Goal: Task Accomplishment & Management: Complete application form

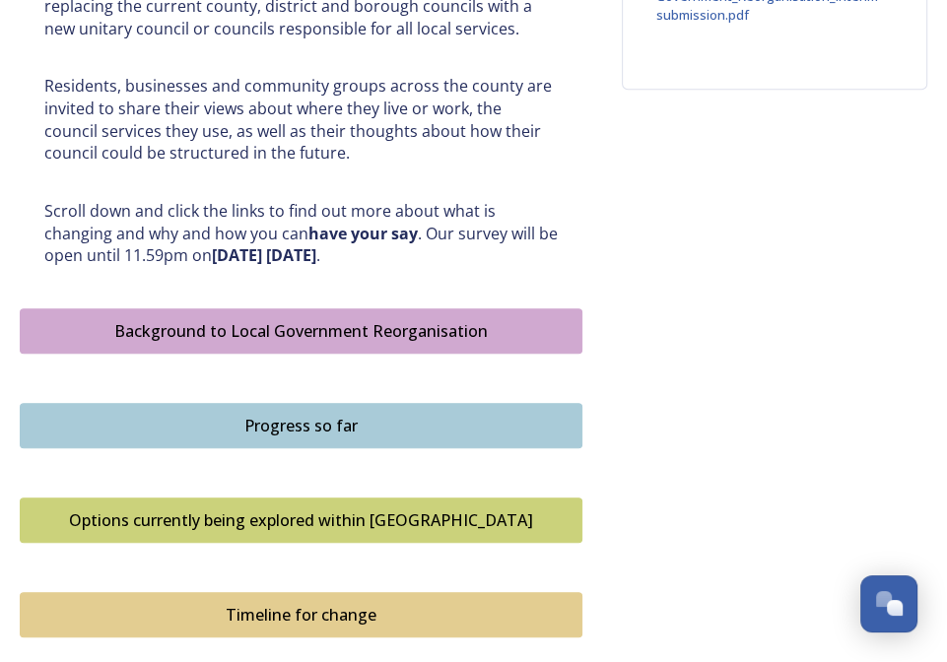
scroll to position [985, 0]
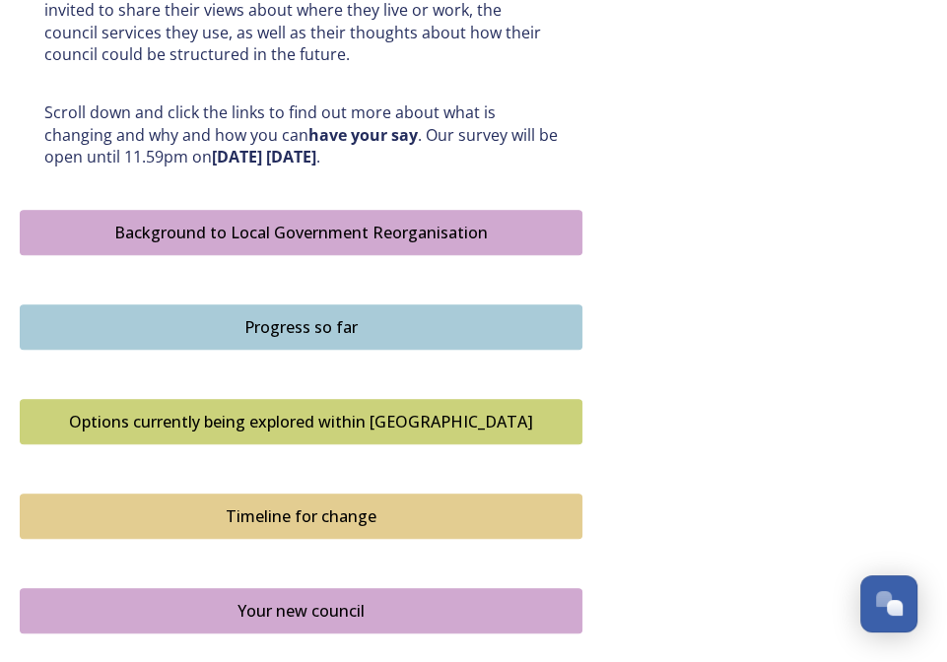
click at [390, 426] on div "Options currently being explored within [GEOGRAPHIC_DATA]" at bounding box center [301, 422] width 541 height 24
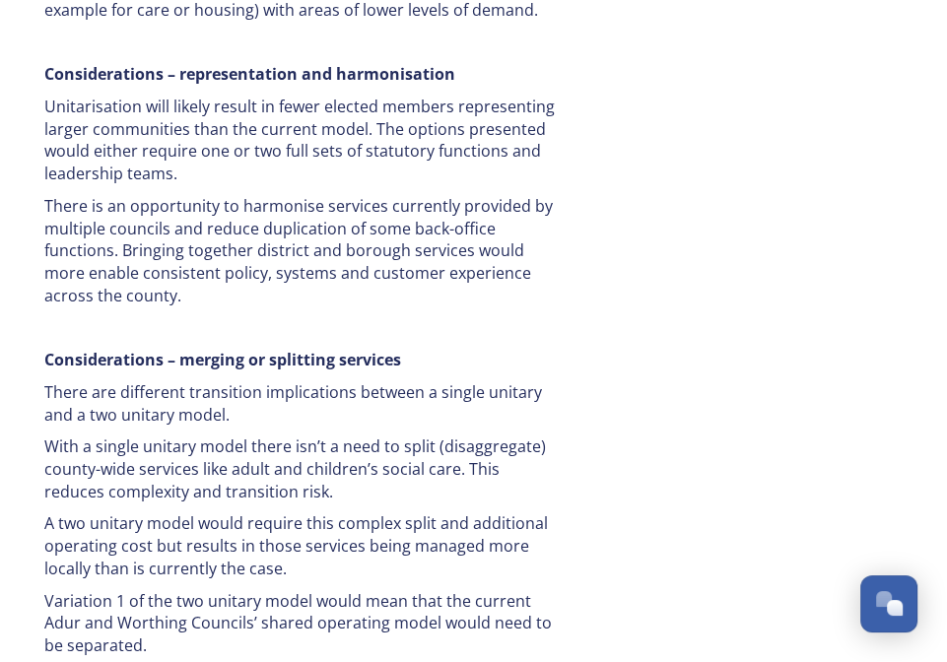
scroll to position [4194, 0]
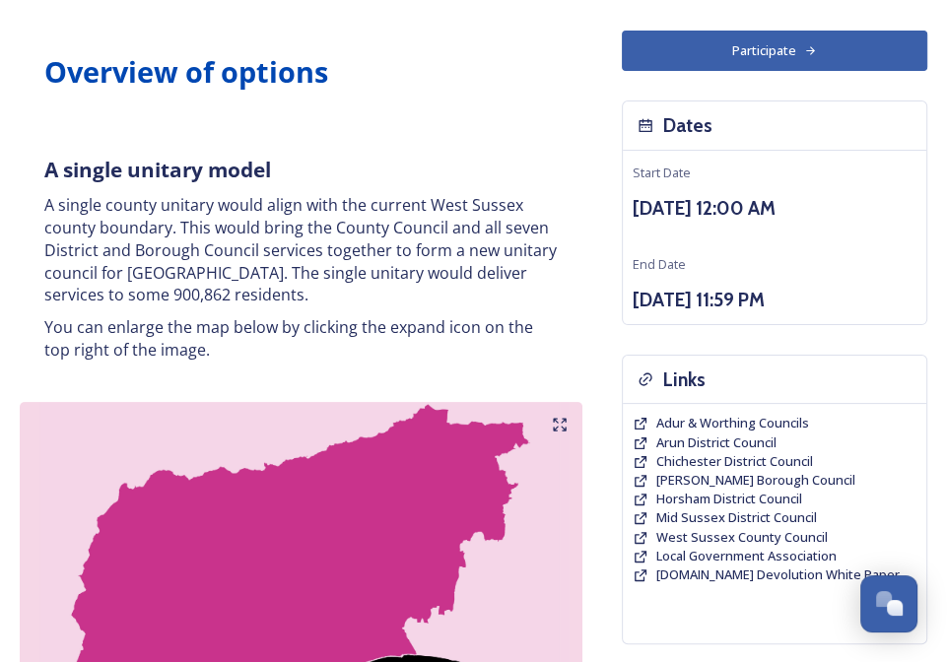
scroll to position [0, 0]
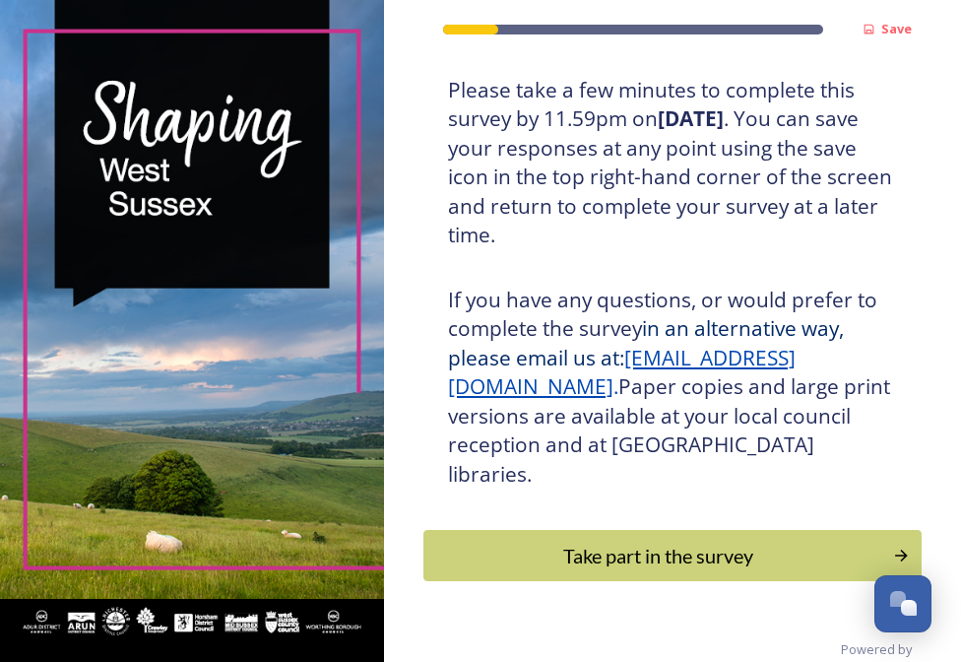
scroll to position [488, 0]
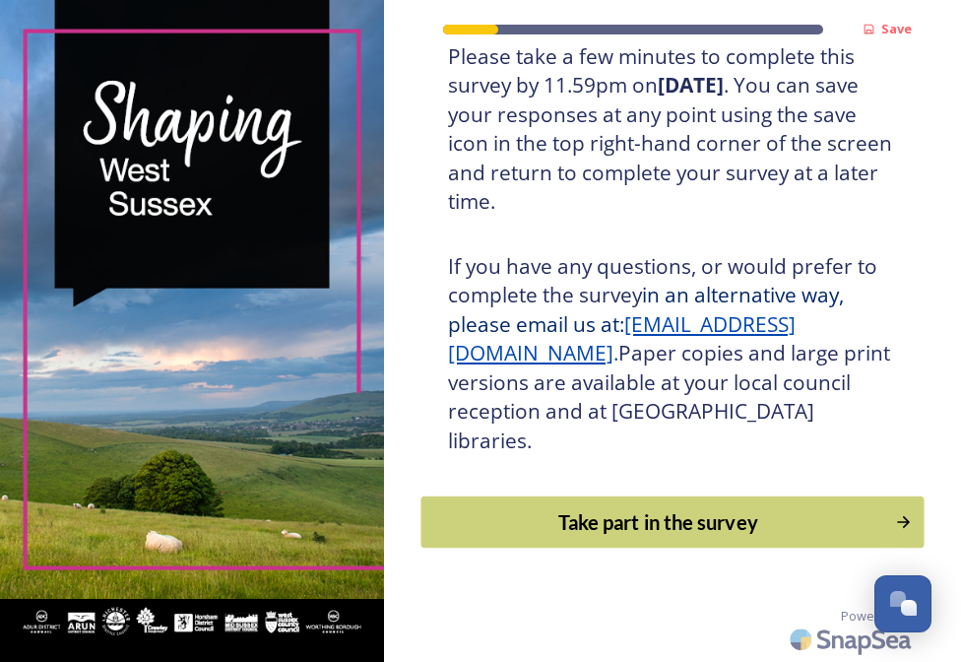
click at [646, 536] on div "Take part in the survey" at bounding box center [658, 522] width 452 height 30
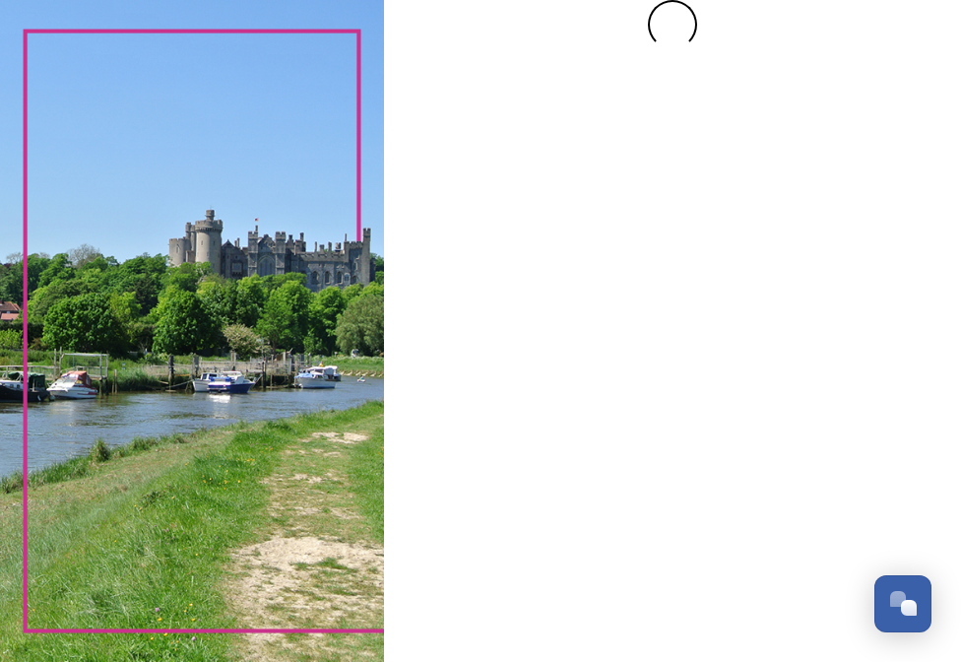
scroll to position [0, 0]
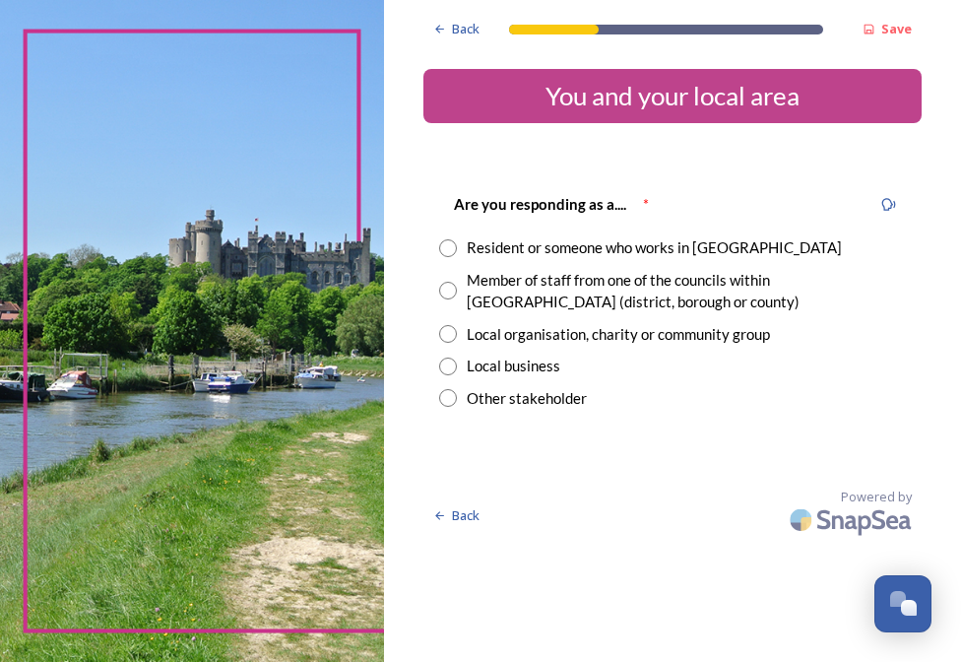
click at [449, 248] on input "radio" at bounding box center [448, 248] width 18 height 18
radio input "true"
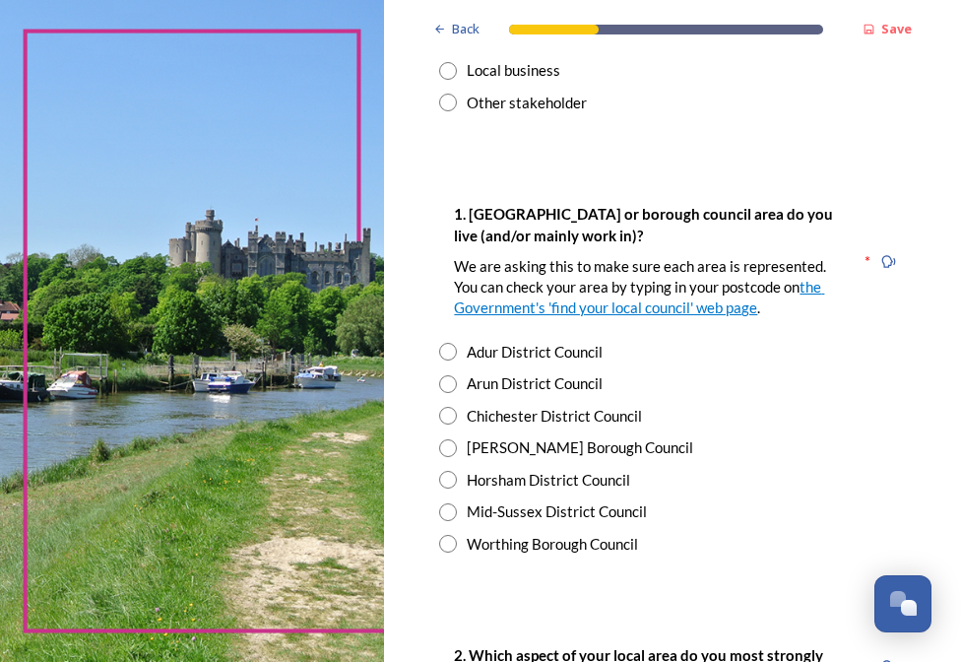
scroll to position [394, 0]
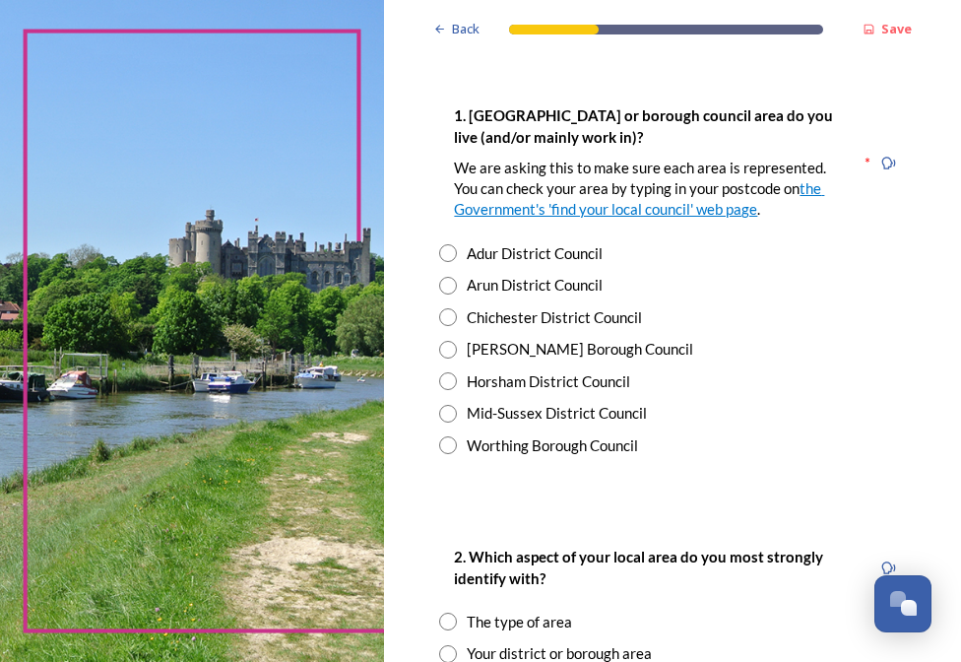
drag, startPoint x: 449, startPoint y: 445, endPoint x: 777, endPoint y: 527, distance: 338.0
click at [450, 444] on input "radio" at bounding box center [448, 445] width 18 height 18
radio input "true"
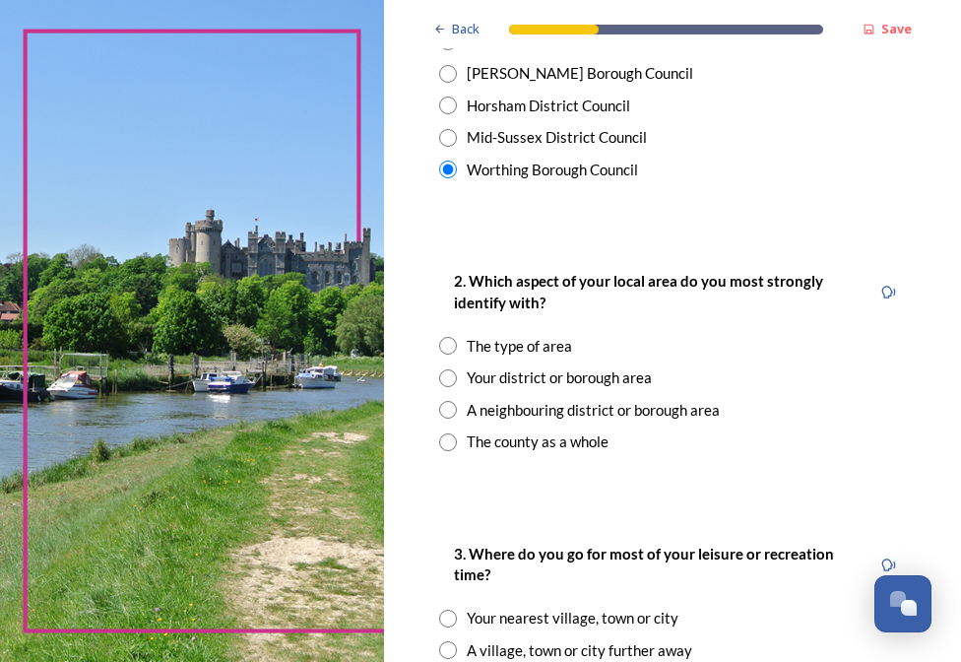
scroll to position [689, 0]
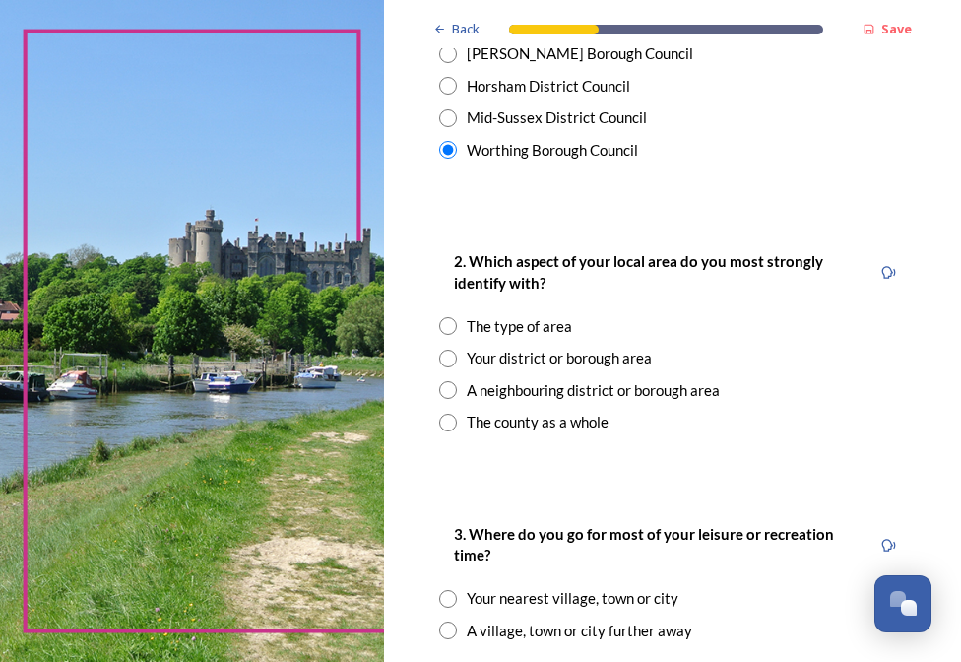
click at [448, 326] on input "radio" at bounding box center [448, 326] width 18 height 18
radio input "true"
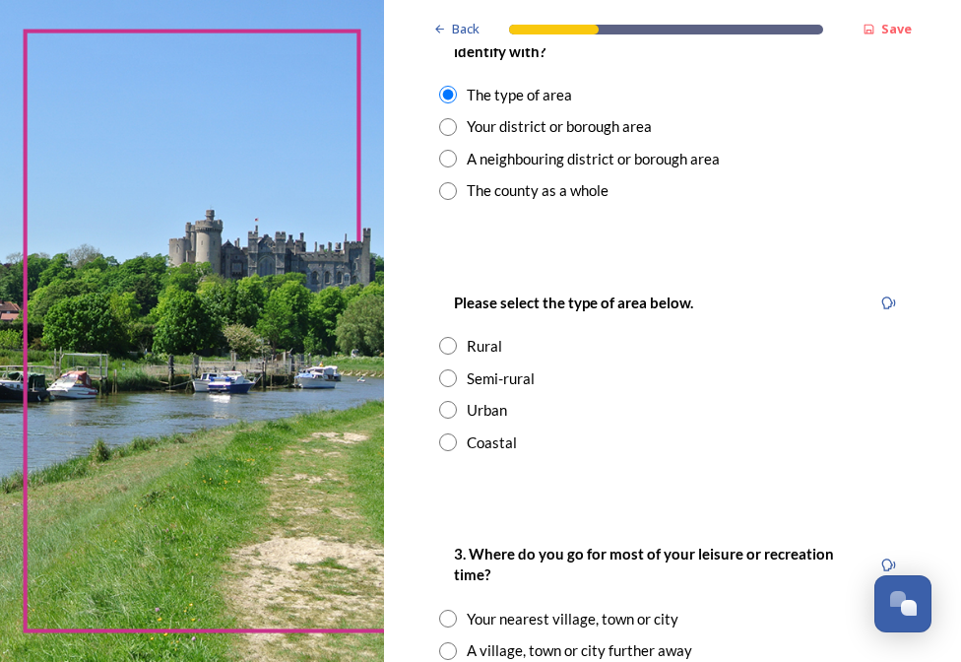
scroll to position [886, 0]
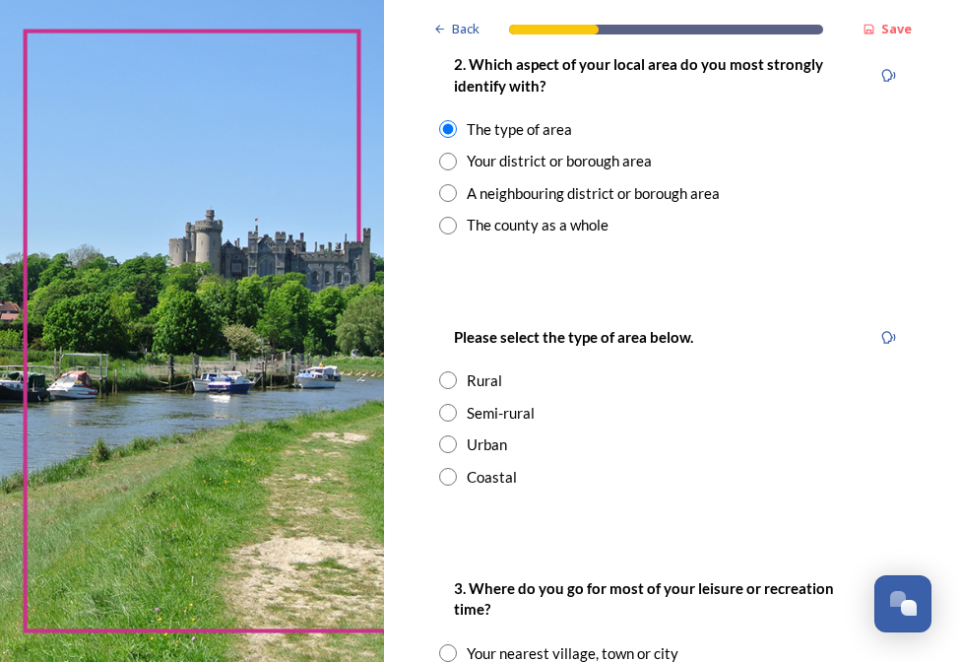
click at [440, 481] on input "radio" at bounding box center [448, 477] width 18 height 18
radio input "true"
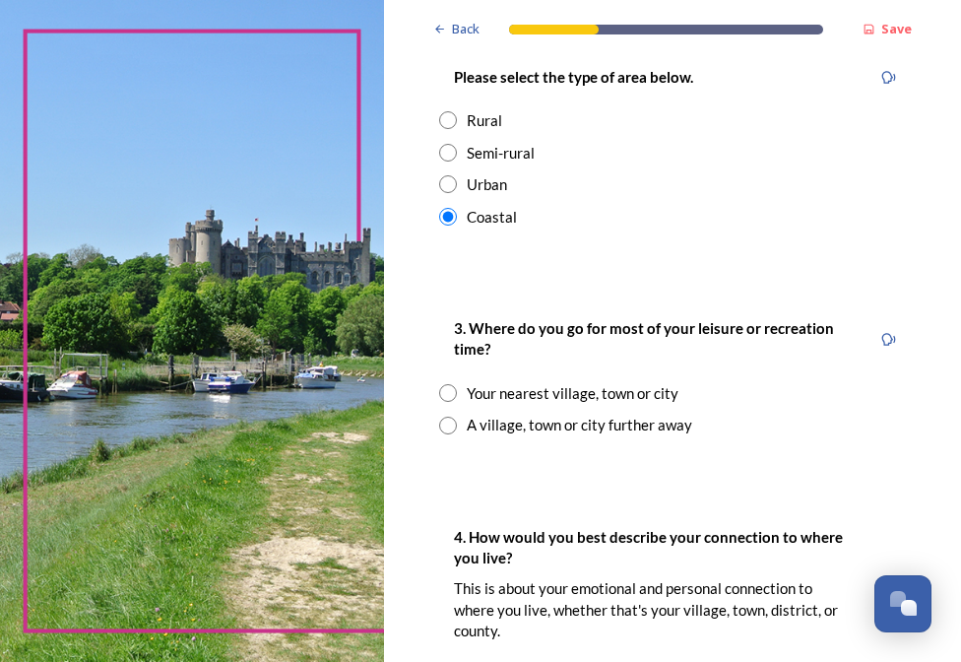
scroll to position [1182, 0]
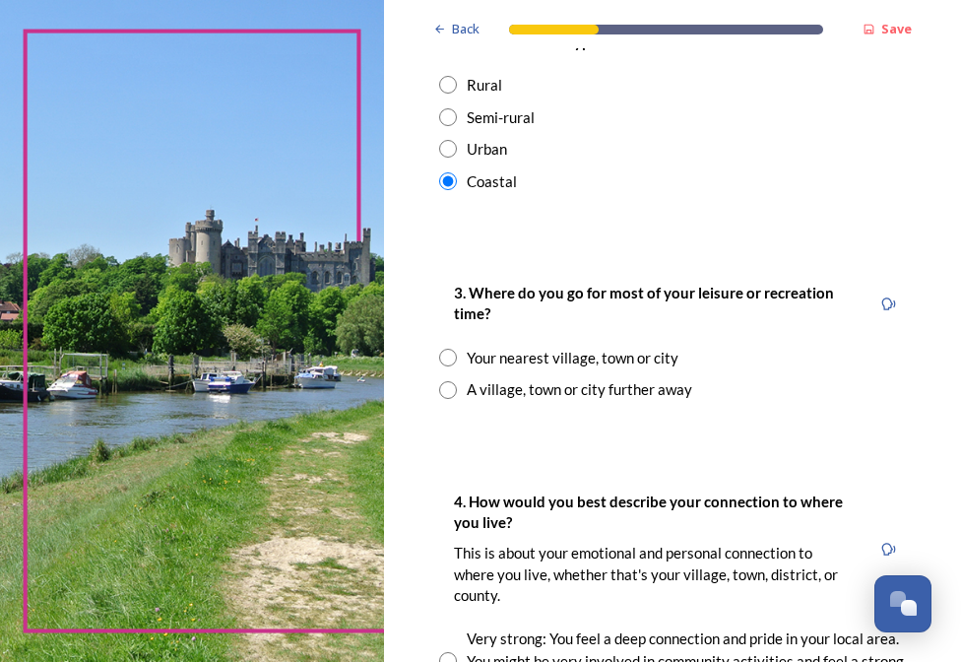
drag, startPoint x: 451, startPoint y: 360, endPoint x: 507, endPoint y: 393, distance: 65.4
click at [451, 359] on input "radio" at bounding box center [448, 358] width 18 height 18
radio input "true"
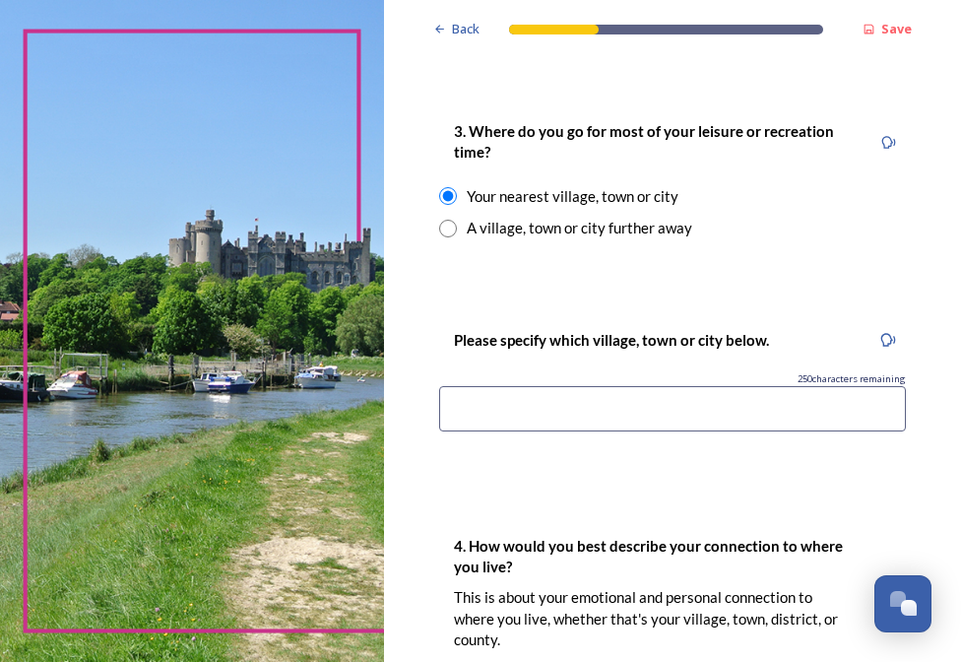
scroll to position [1379, 0]
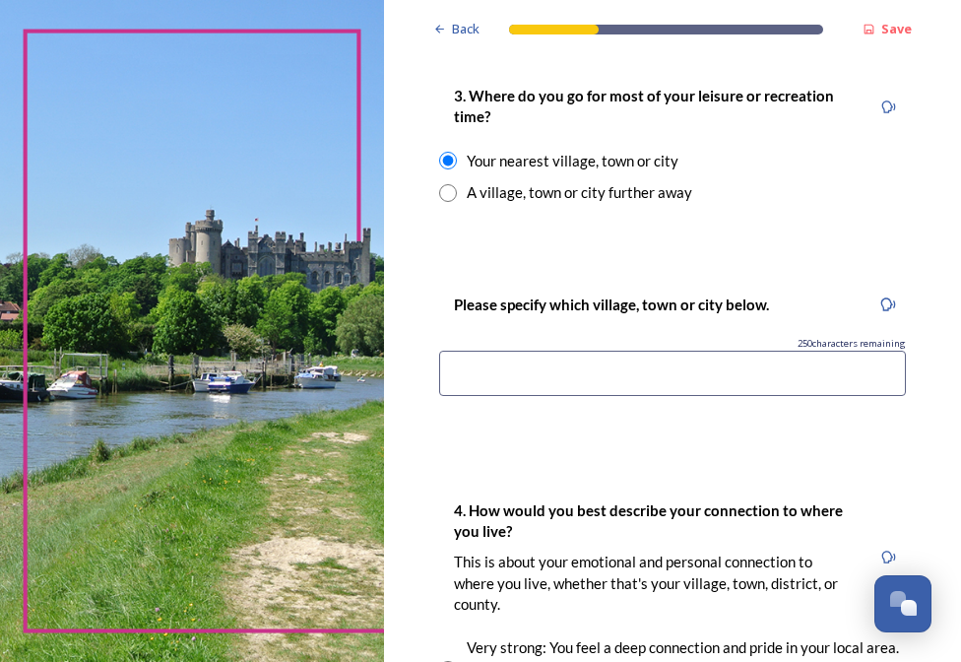
click at [517, 362] on input at bounding box center [672, 373] width 467 height 45
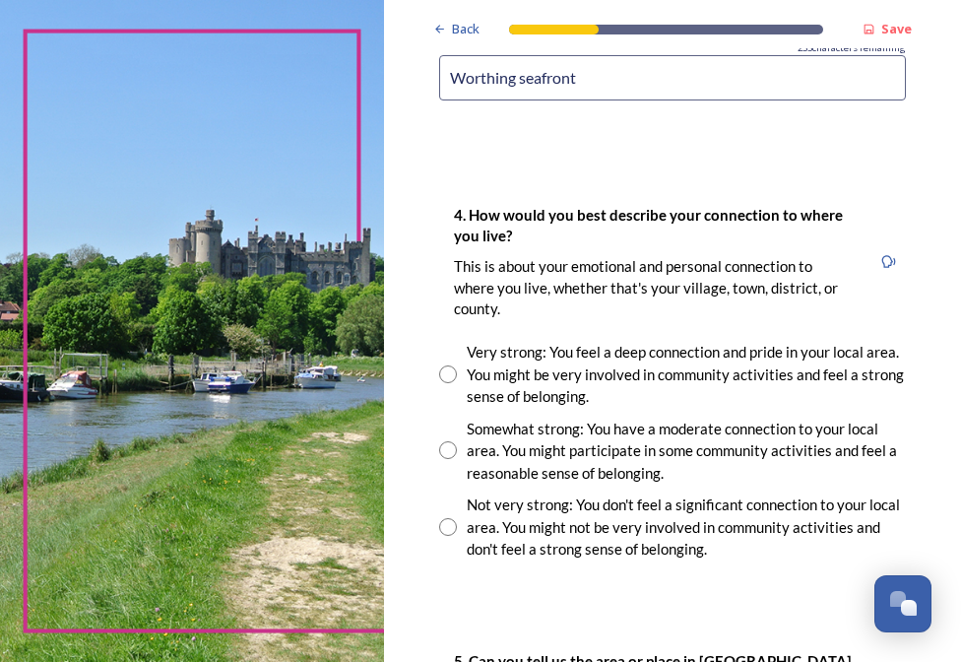
scroll to position [1773, 0]
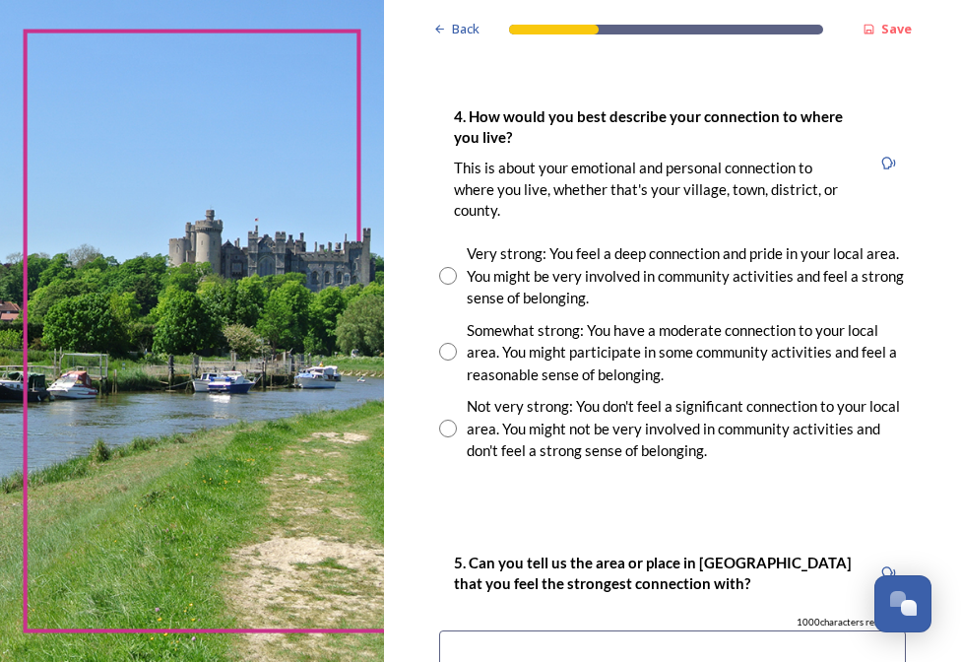
type input "Worthing seafront"
click at [451, 355] on input "radio" at bounding box center [448, 352] width 18 height 18
radio input "true"
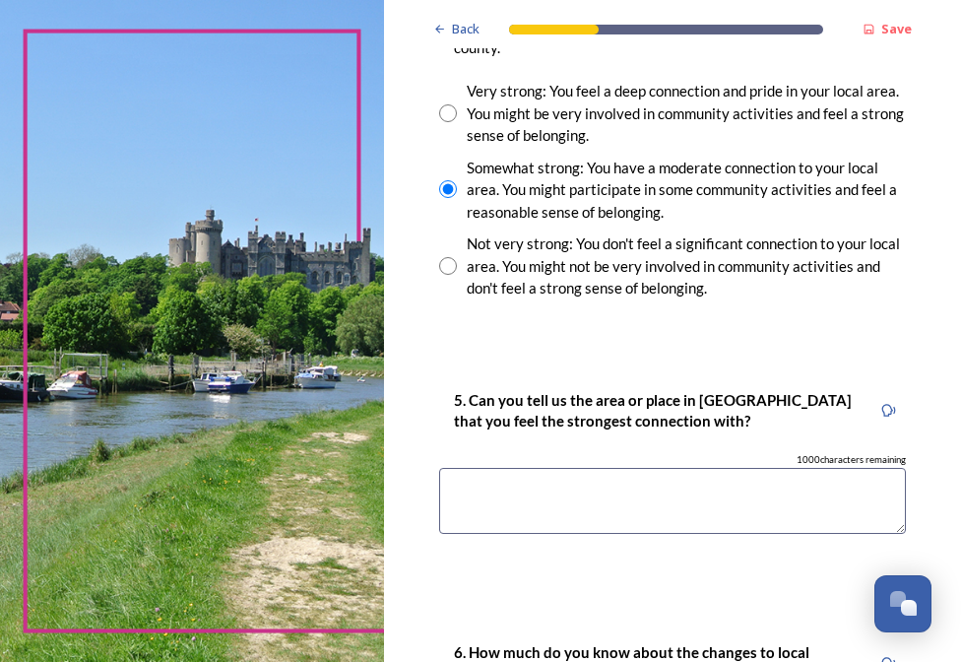
scroll to position [1970, 0]
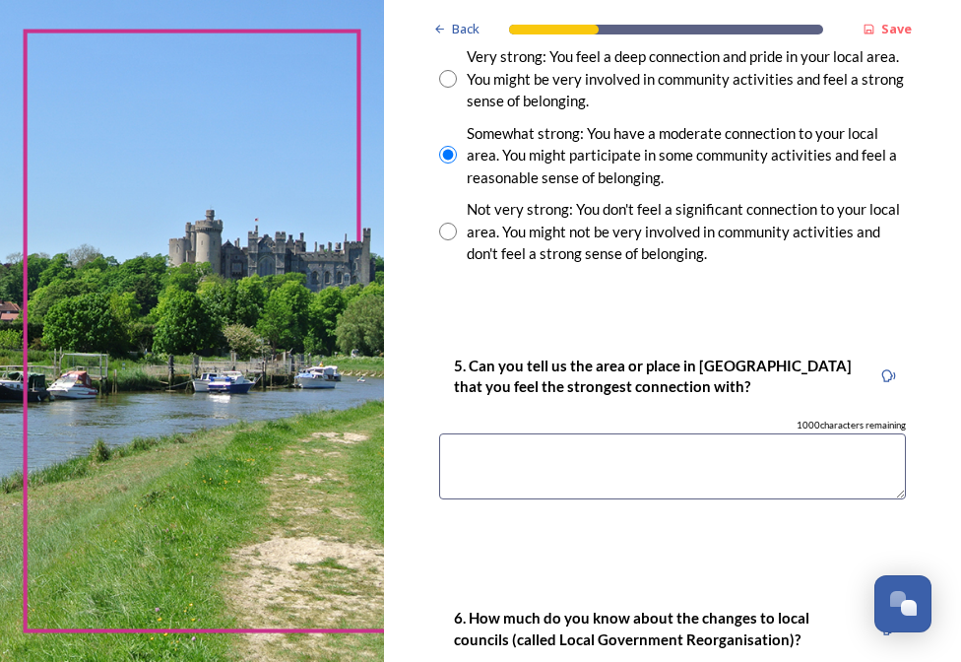
click at [446, 235] on input "radio" at bounding box center [448, 232] width 18 height 18
radio input "true"
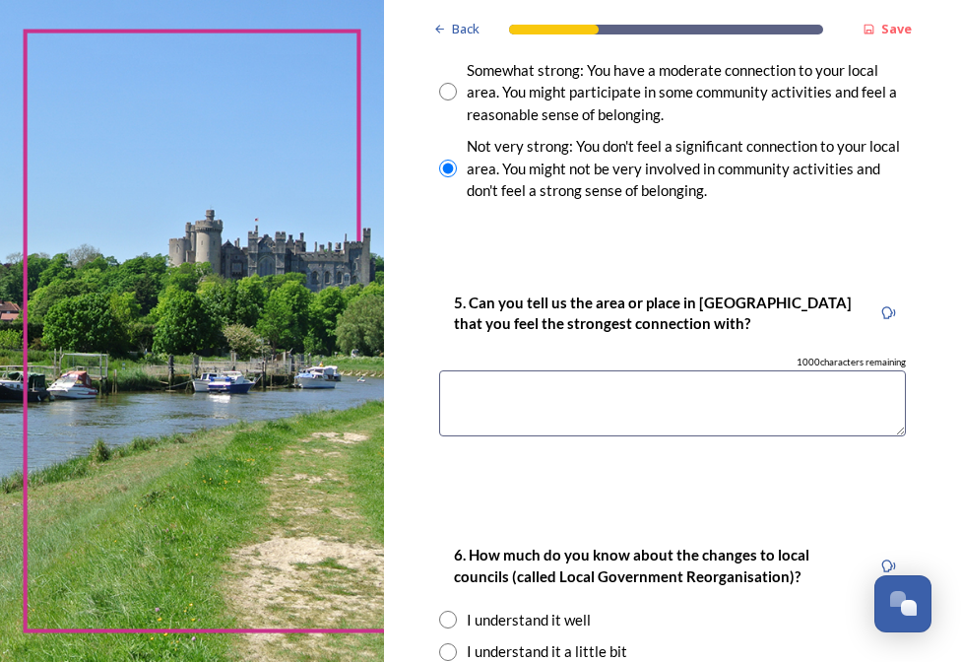
scroll to position [2068, 0]
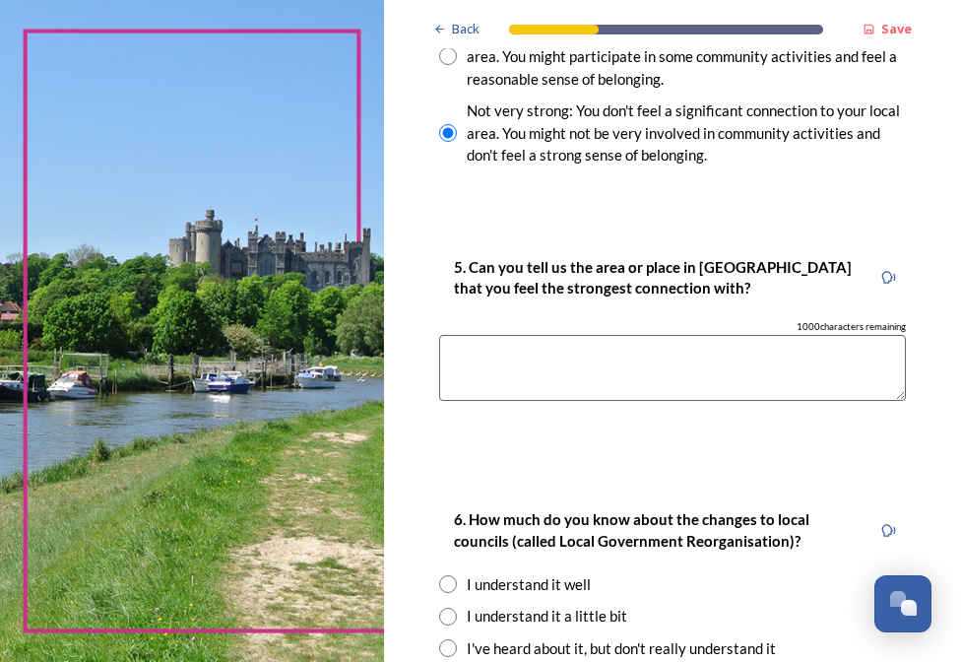
click at [542, 366] on textarea at bounding box center [672, 368] width 467 height 66
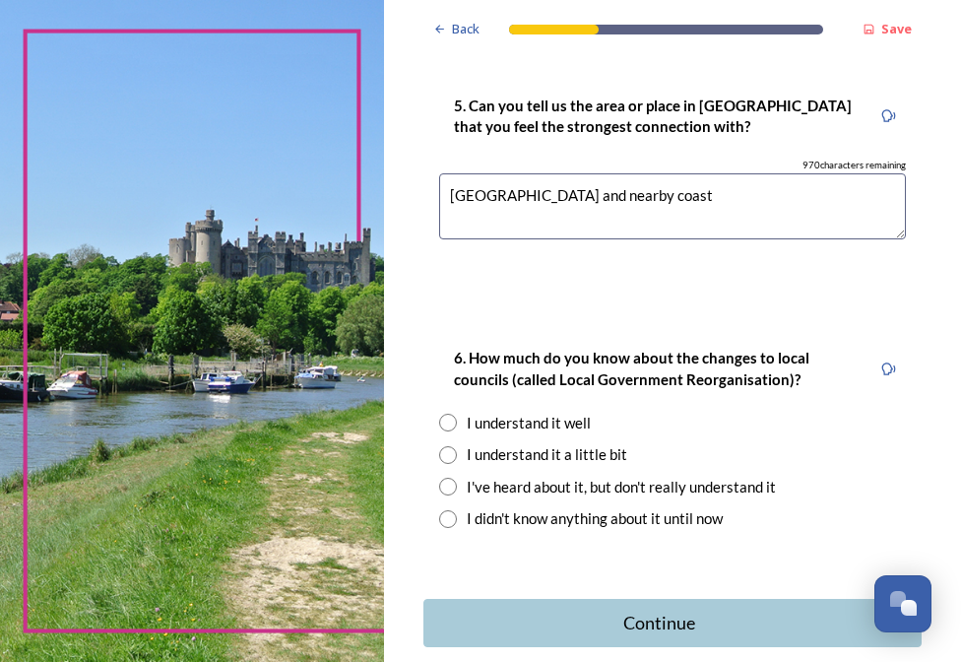
scroll to position [2328, 0]
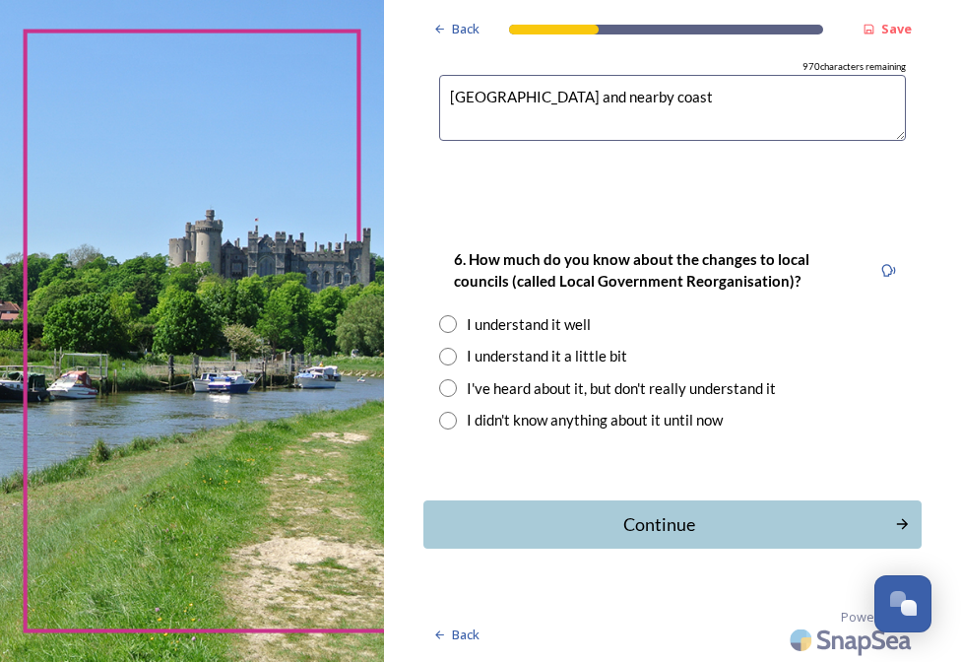
type textarea "West Worthing and nearby coast"
click at [448, 362] on input "radio" at bounding box center [448, 357] width 18 height 18
radio input "true"
click at [682, 536] on div "Continue" at bounding box center [659, 524] width 454 height 27
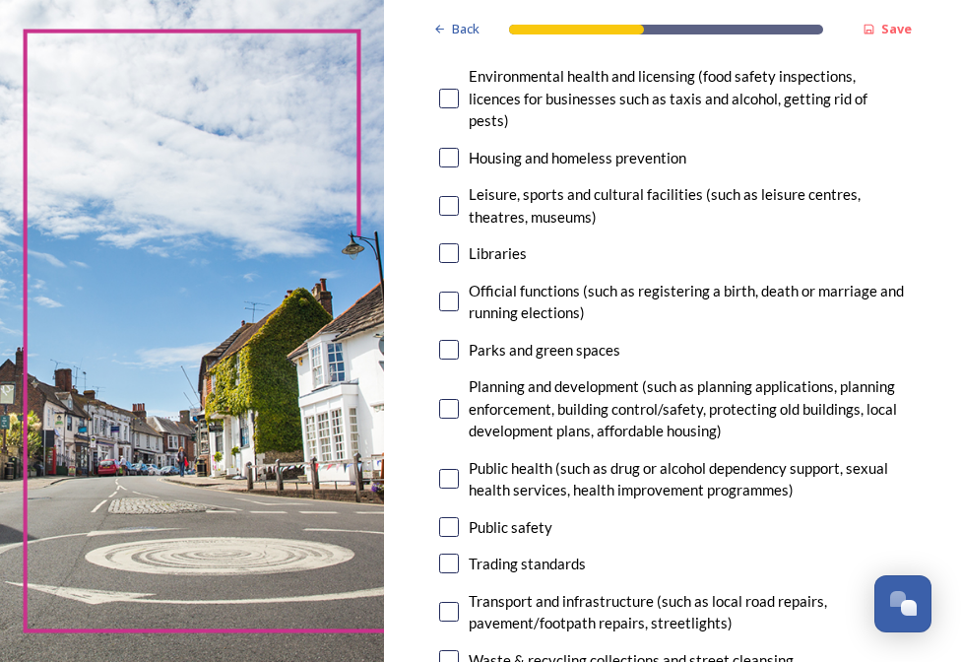
scroll to position [689, 0]
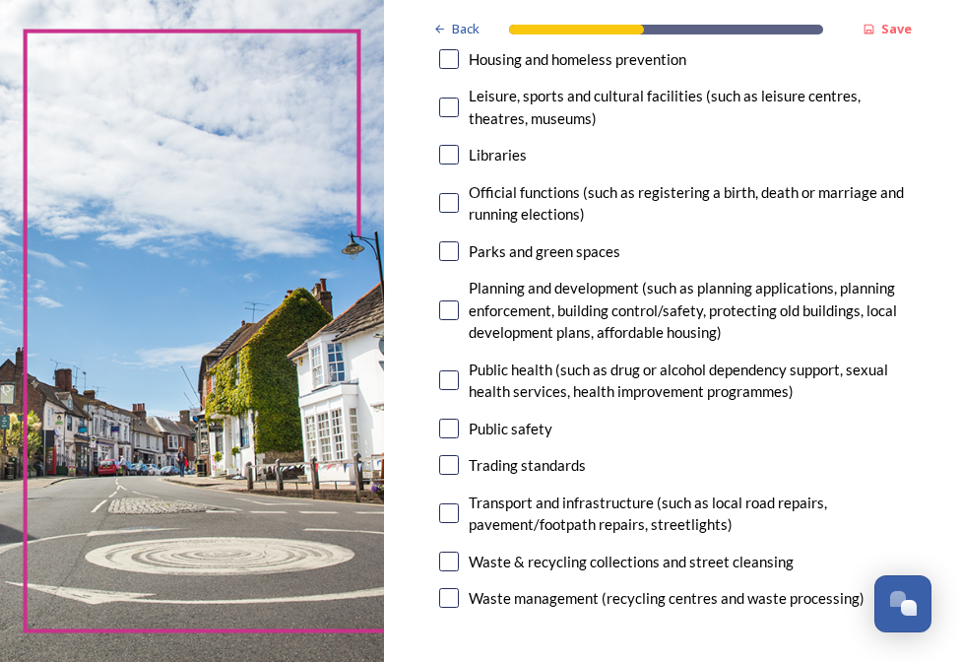
click at [444, 561] on input "checkbox" at bounding box center [449, 562] width 20 height 20
checkbox input "true"
click at [447, 512] on input "checkbox" at bounding box center [449, 513] width 20 height 20
checkbox input "true"
click at [450, 432] on input "checkbox" at bounding box center [449, 429] width 20 height 20
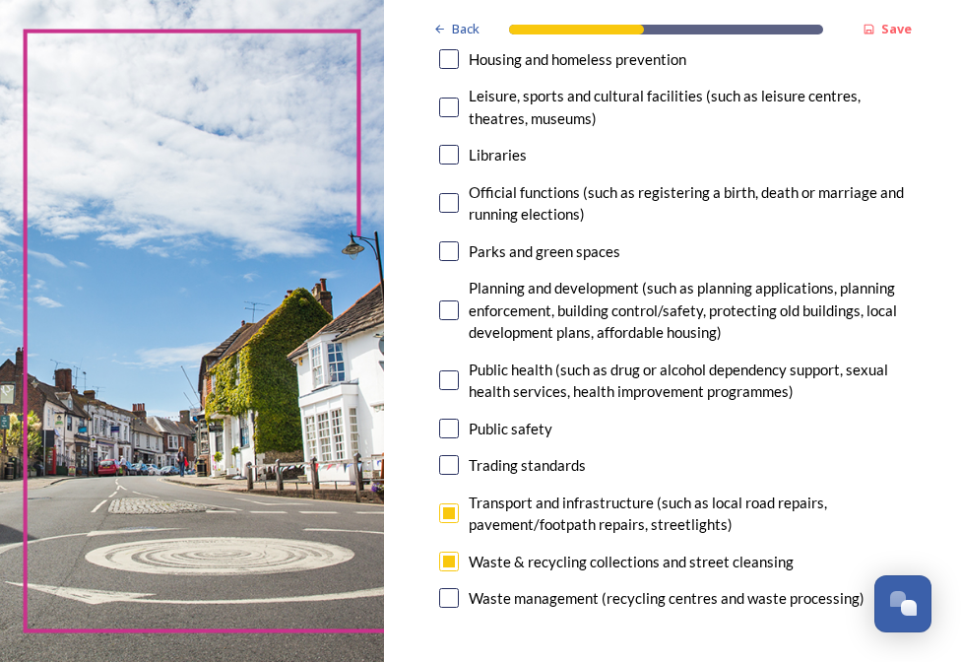
checkbox input "true"
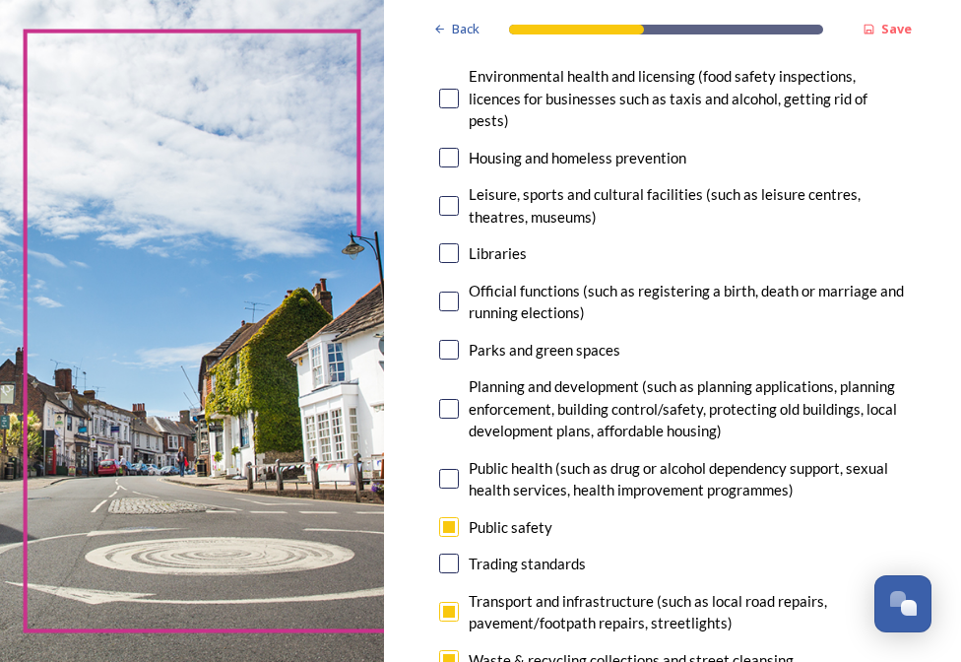
scroll to position [492, 0]
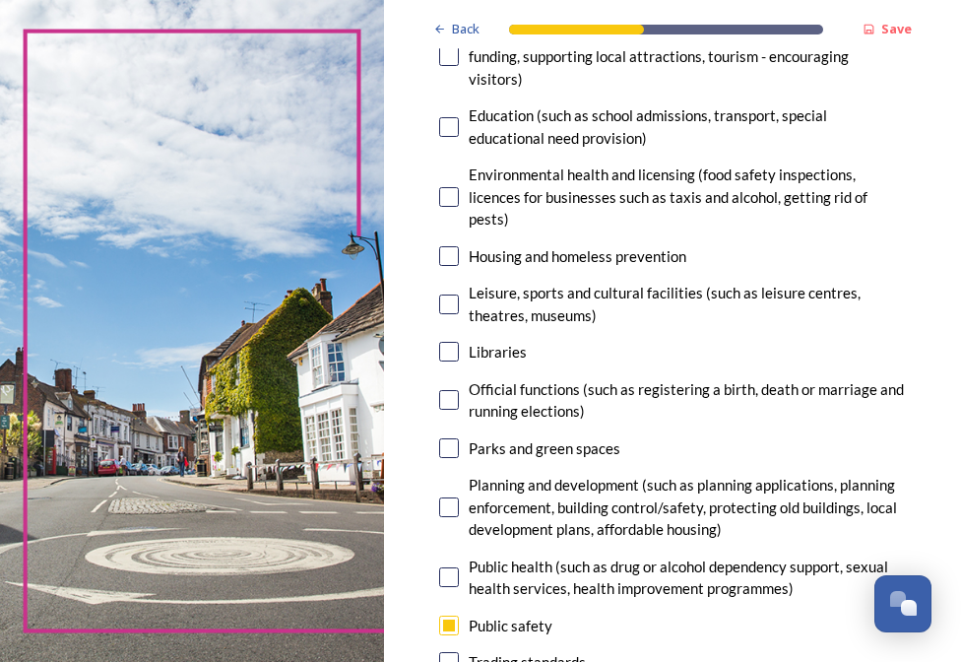
click at [447, 311] on input "checkbox" at bounding box center [449, 304] width 20 height 20
checkbox input "true"
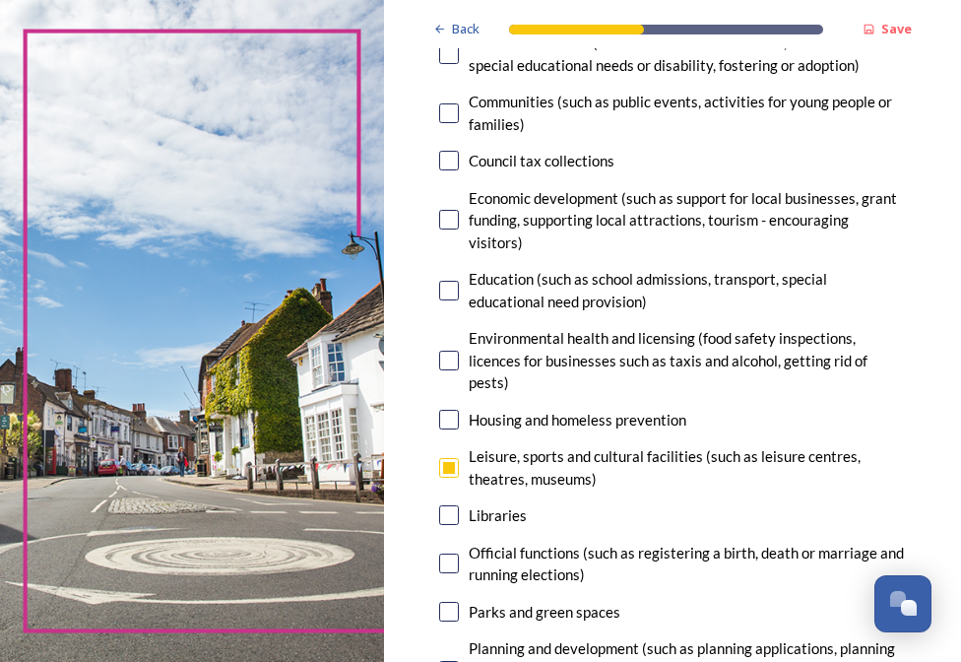
scroll to position [295, 0]
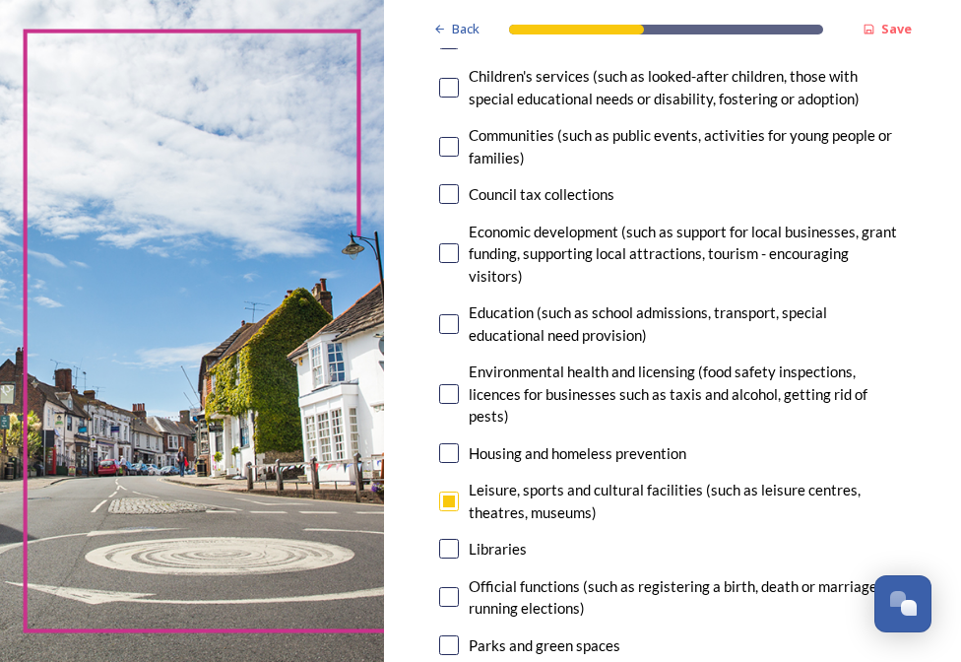
click at [447, 193] on input "checkbox" at bounding box center [449, 194] width 20 height 20
checkbox input "true"
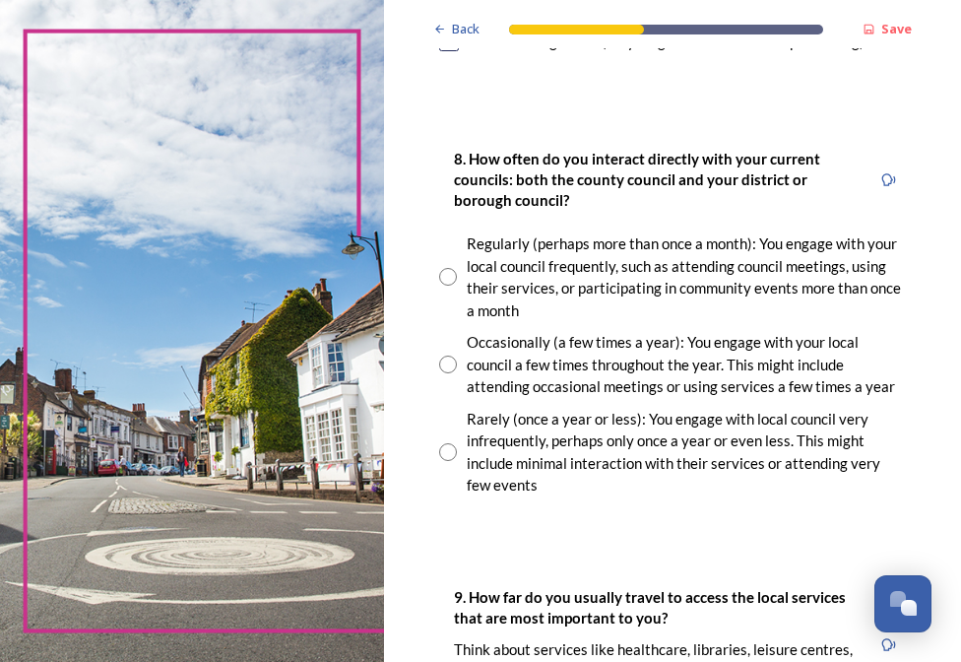
scroll to position [1280, 0]
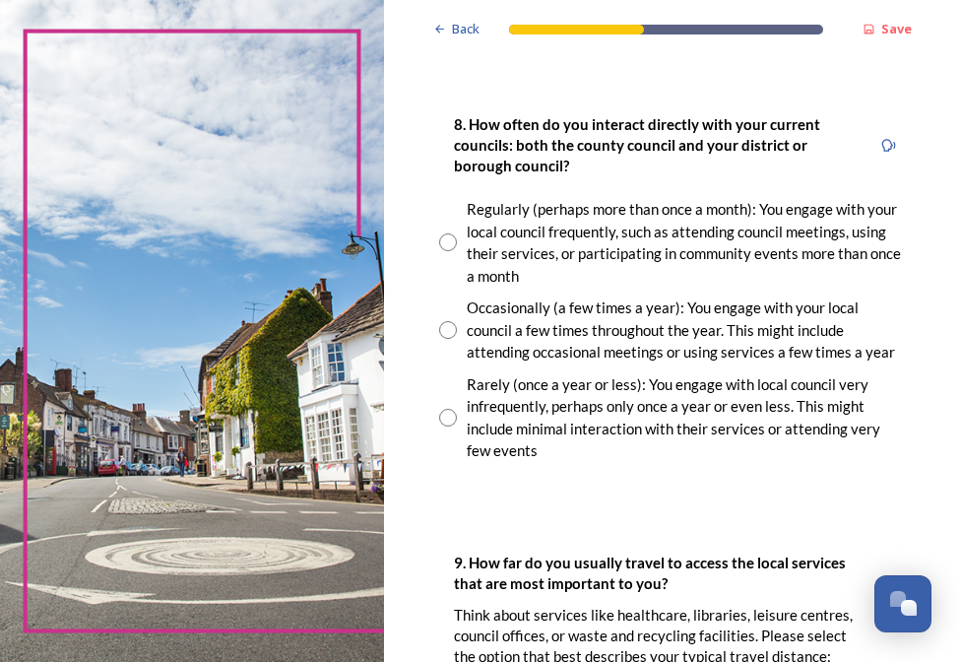
click at [445, 329] on input "radio" at bounding box center [448, 330] width 18 height 18
radio input "true"
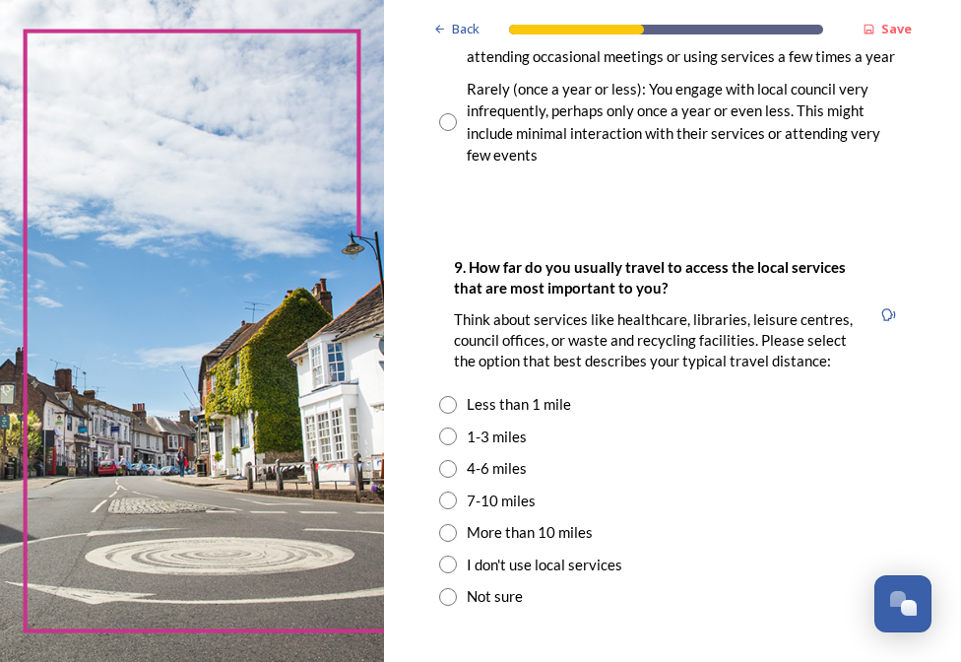
scroll to position [1674, 0]
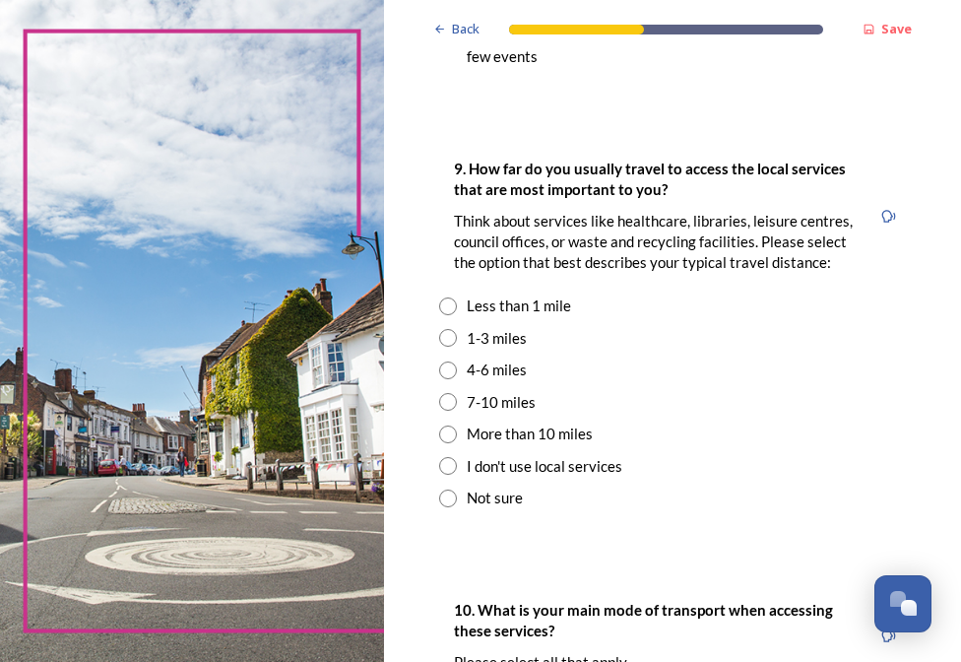
click at [451, 347] on input "radio" at bounding box center [448, 338] width 18 height 18
radio input "true"
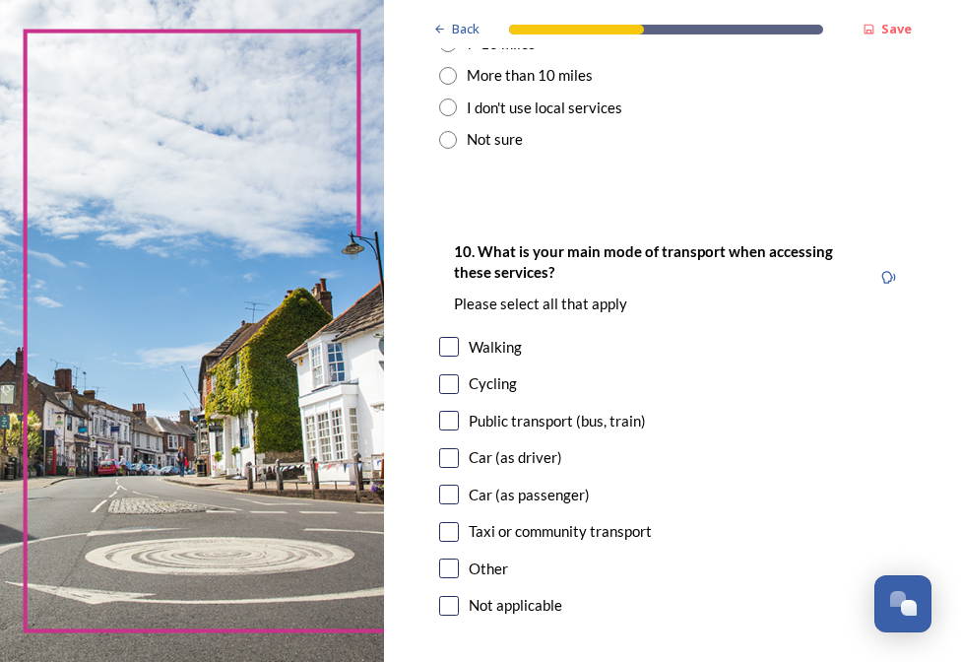
scroll to position [2068, 0]
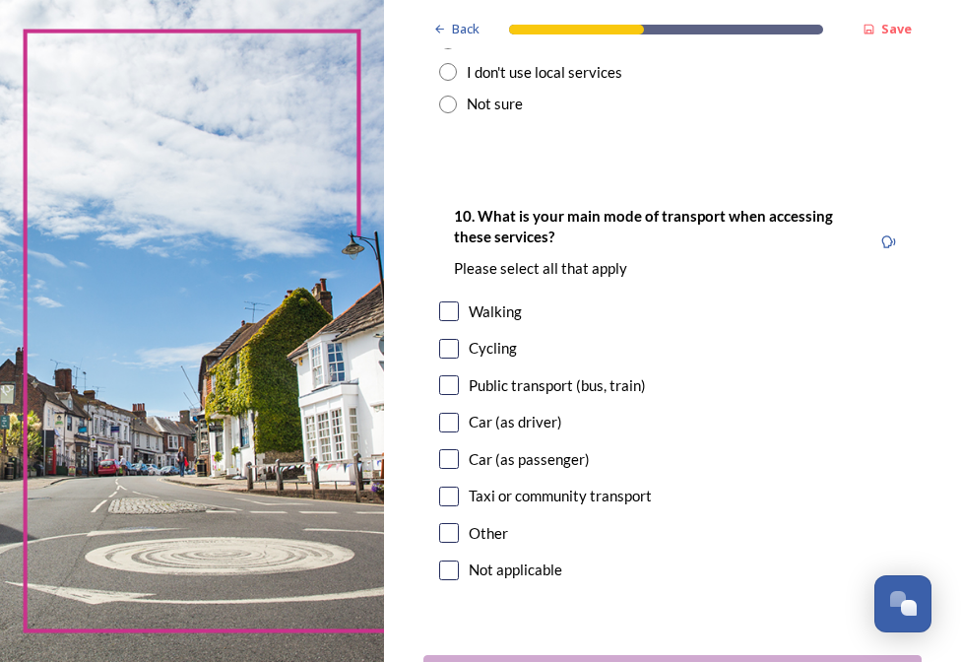
click at [446, 321] on input "checkbox" at bounding box center [449, 311] width 20 height 20
checkbox input "true"
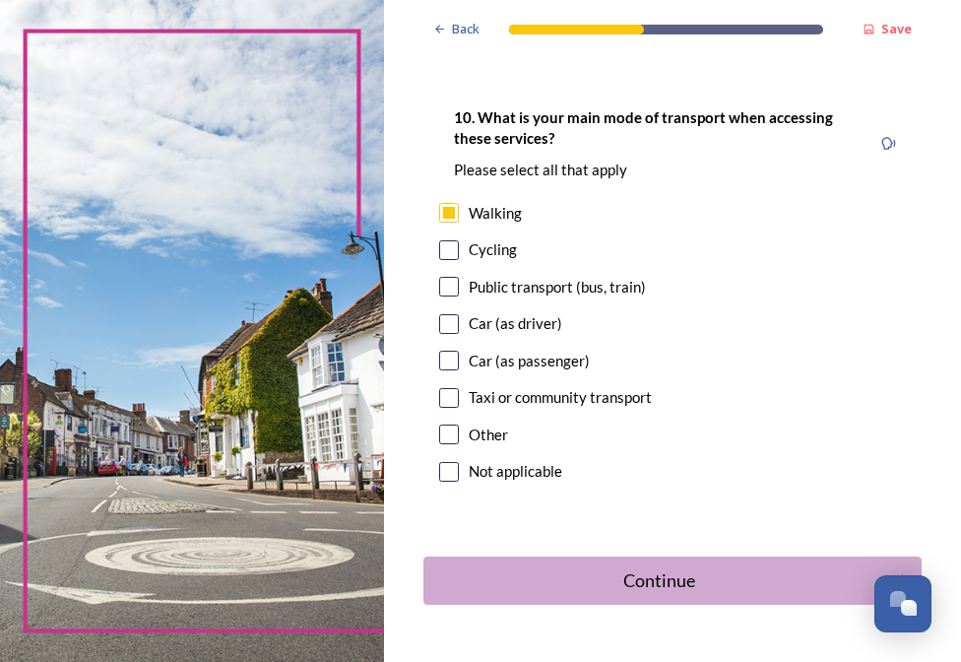
click at [448, 334] on input "checkbox" at bounding box center [449, 324] width 20 height 20
checkbox input "true"
drag, startPoint x: 446, startPoint y: 383, endPoint x: 719, endPoint y: 462, distance: 284.0
click at [446, 370] on input "checkbox" at bounding box center [449, 361] width 20 height 20
checkbox input "true"
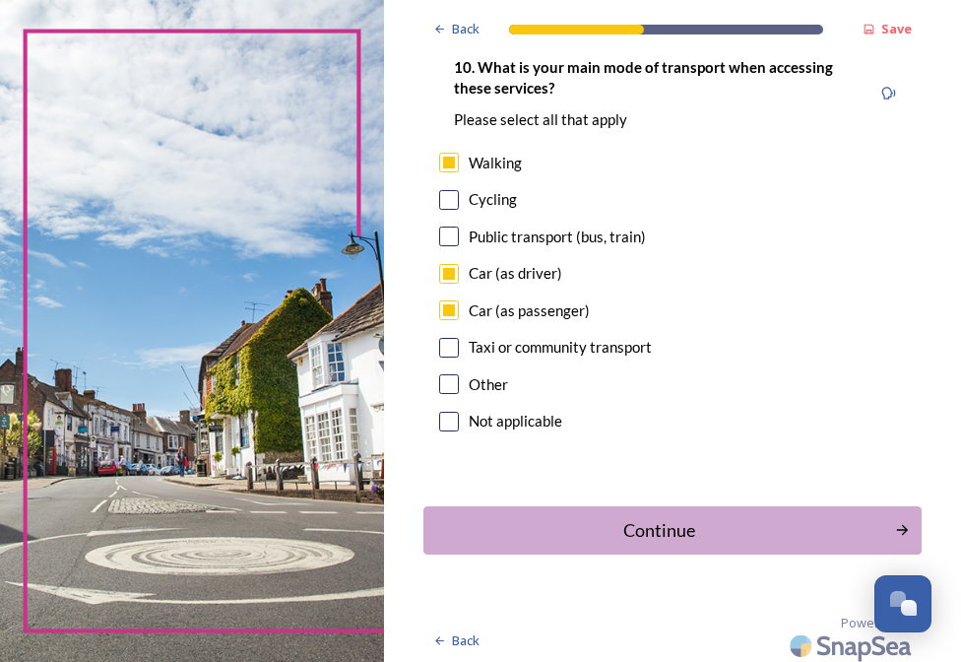
scroll to position [2245, 0]
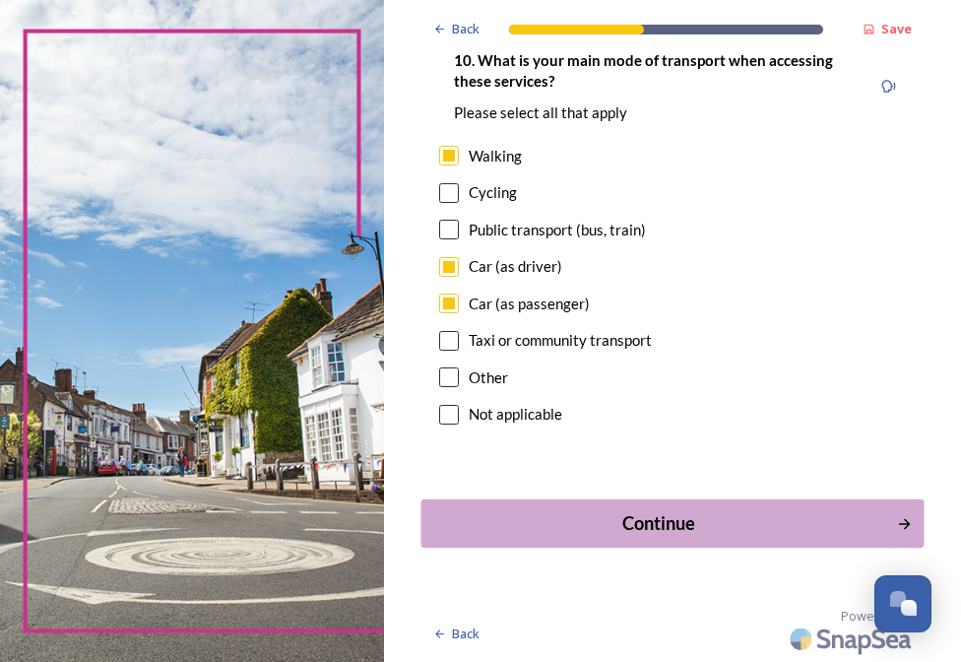
click at [696, 523] on div "Continue" at bounding box center [659, 523] width 454 height 27
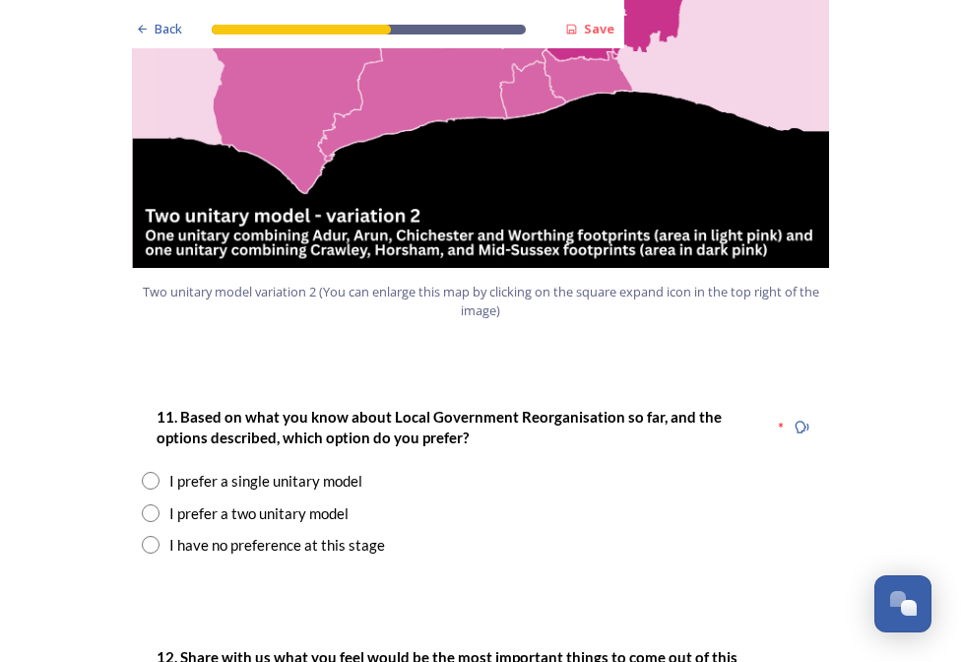
scroll to position [2364, 0]
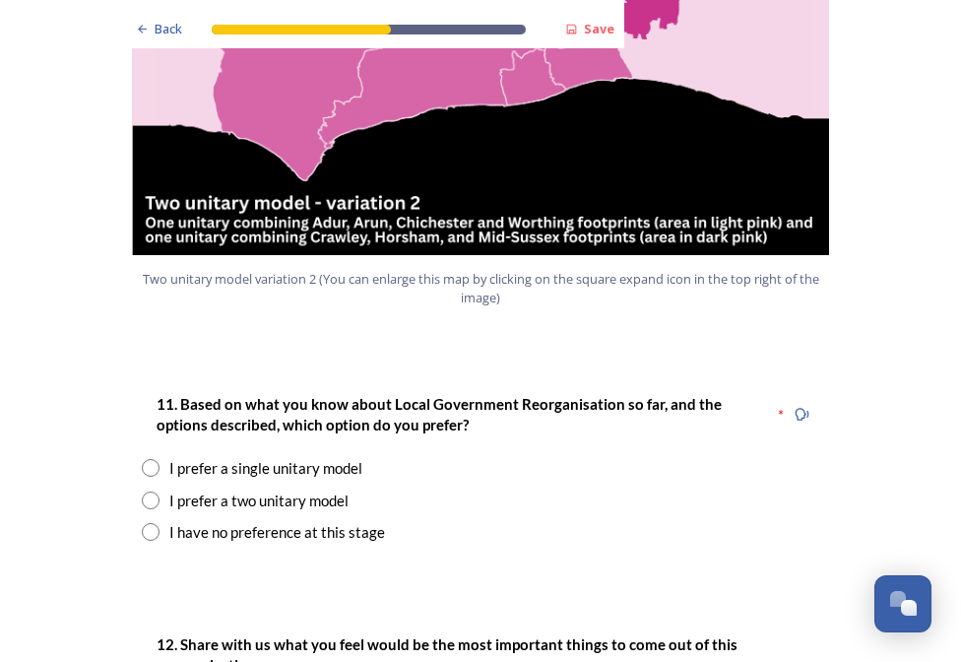
click at [146, 491] on input "radio" at bounding box center [151, 500] width 18 height 18
radio input "true"
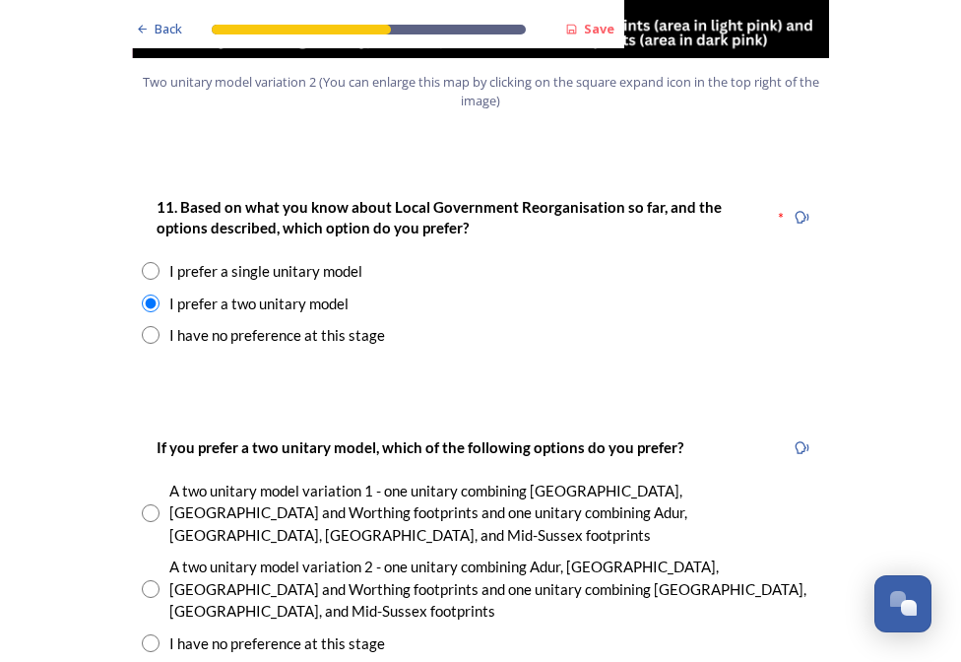
scroll to position [2659, 0]
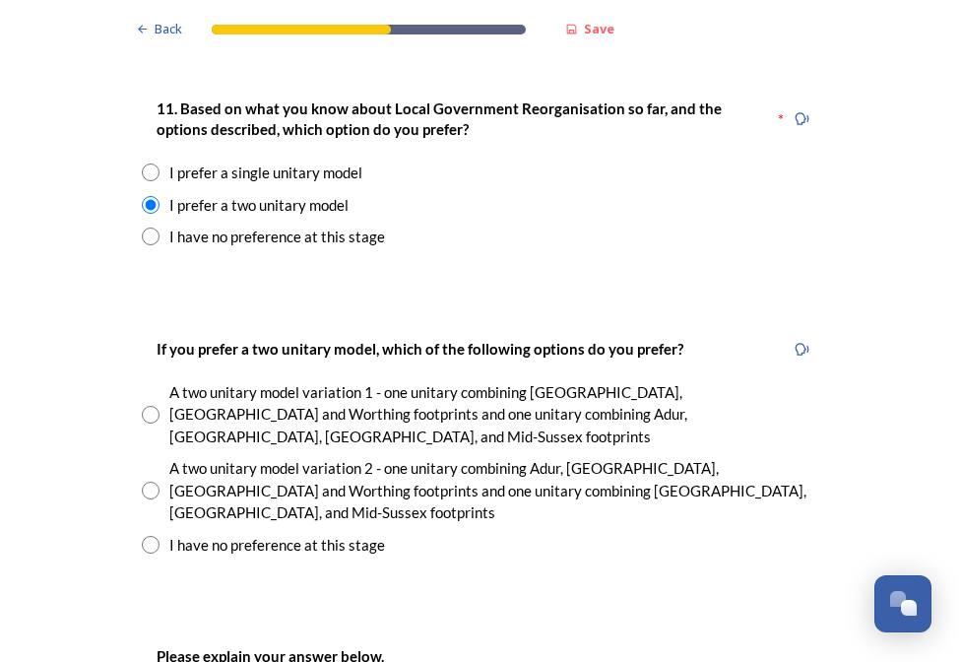
click at [148, 536] on input "radio" at bounding box center [151, 545] width 18 height 18
radio input "true"
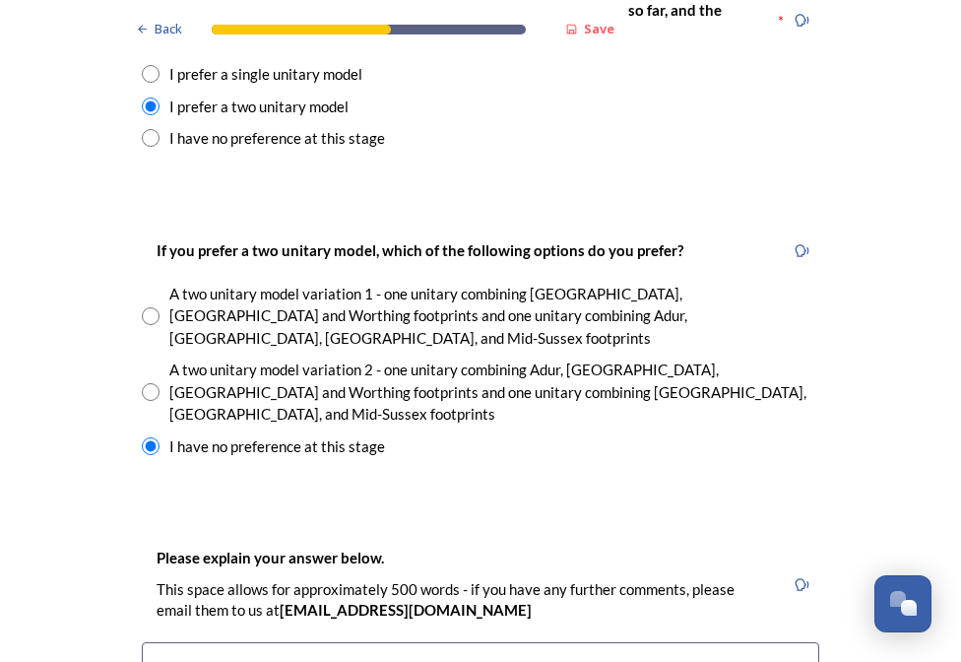
scroll to position [2856, 0]
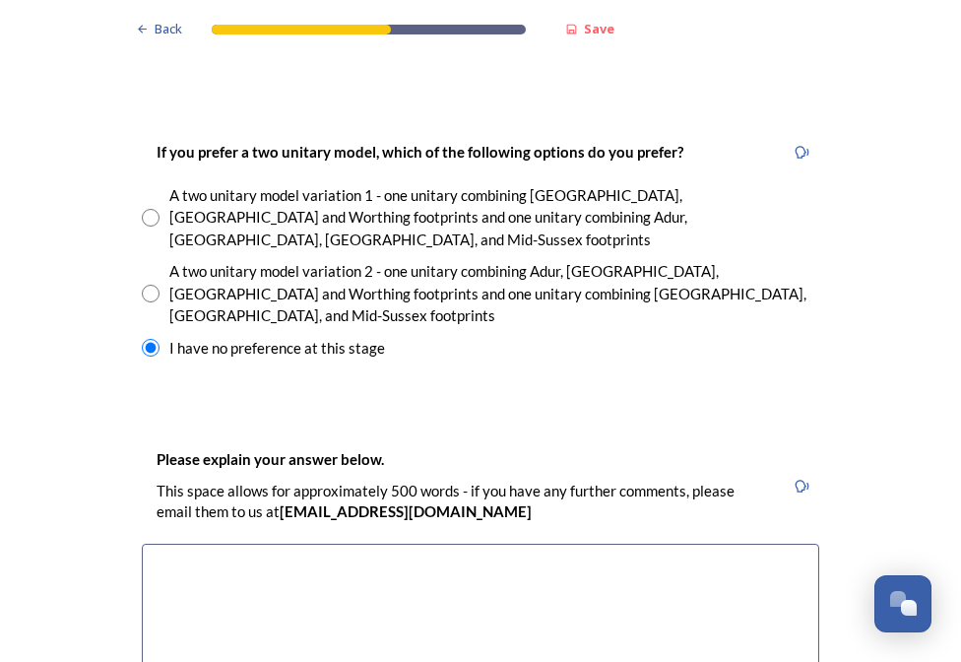
click at [252, 544] on textarea at bounding box center [481, 655] width 678 height 222
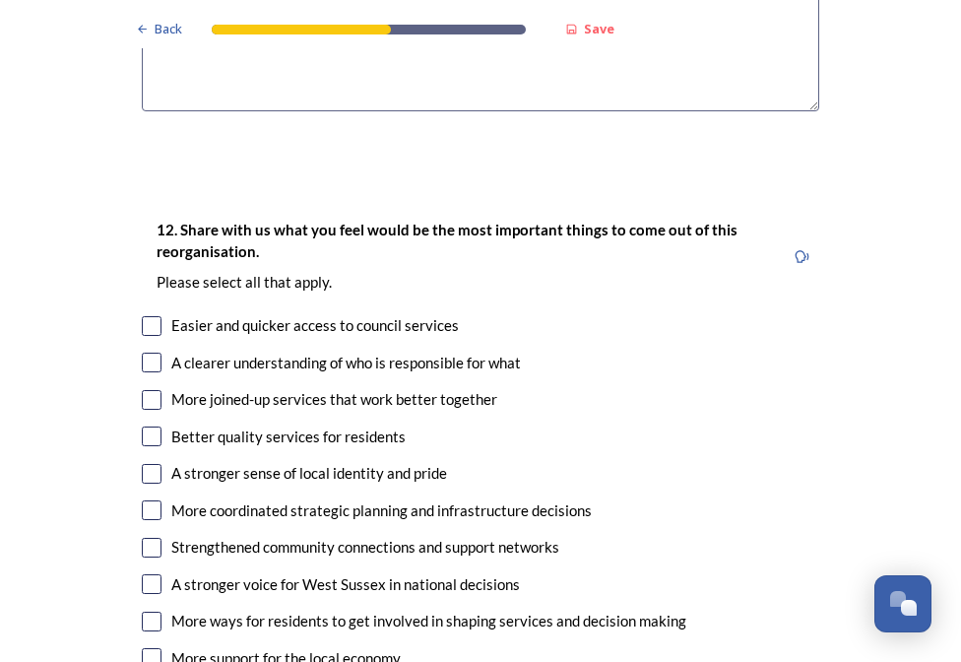
scroll to position [3546, 0]
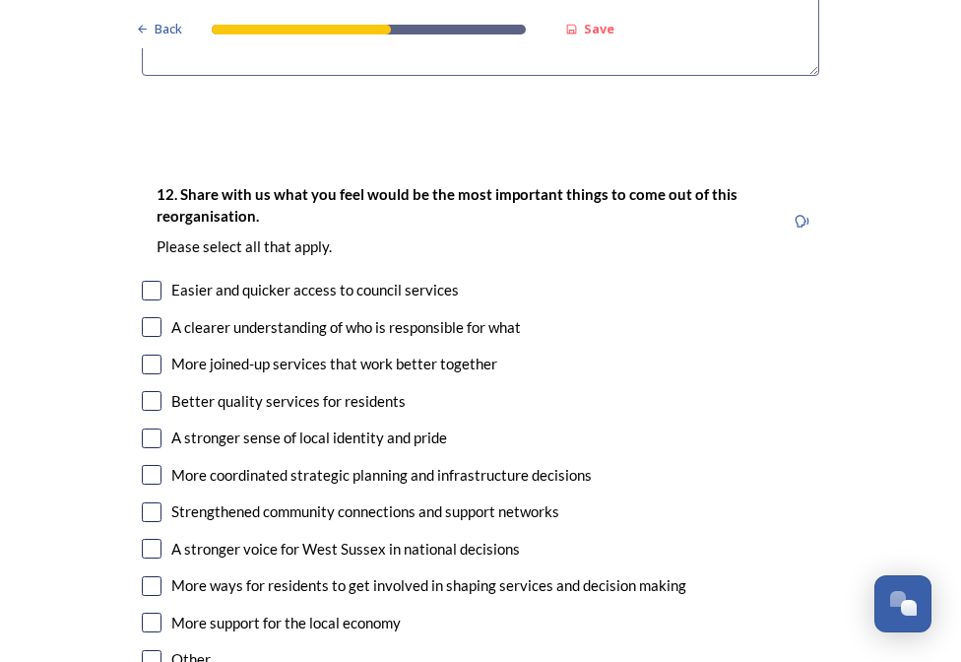
type textarea "I would worry that one unitary authority would have too large an area to cover,…"
click at [144, 391] on input "checkbox" at bounding box center [152, 401] width 20 height 20
checkbox input "true"
click at [147, 613] on input "checkbox" at bounding box center [152, 623] width 20 height 20
checkbox input "true"
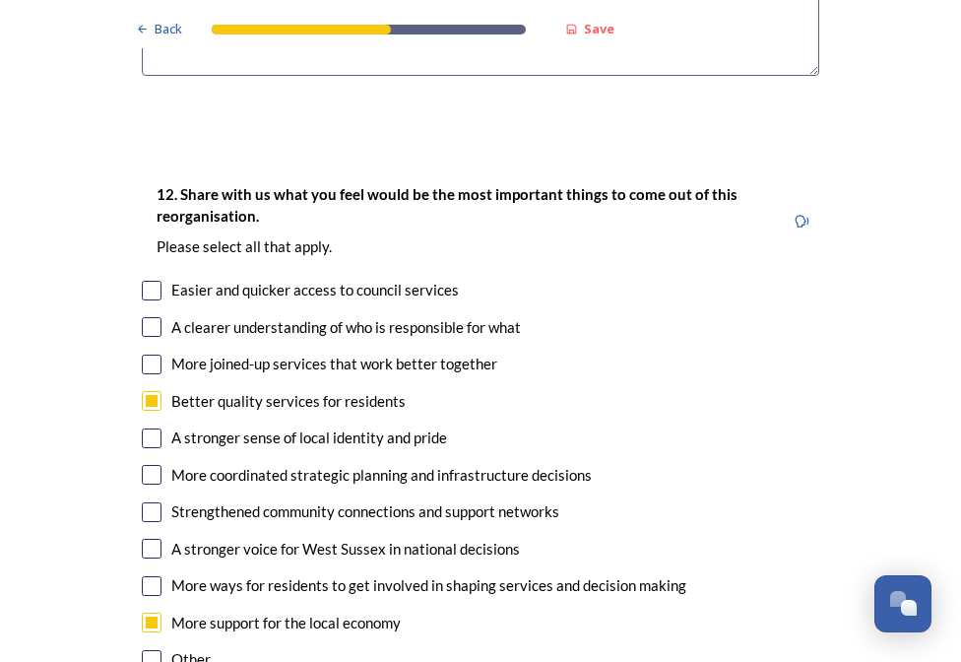
click at [145, 281] on input "checkbox" at bounding box center [152, 291] width 20 height 20
checkbox input "true"
click at [147, 317] on input "checkbox" at bounding box center [152, 327] width 20 height 20
checkbox input "true"
click at [148, 355] on input "checkbox" at bounding box center [152, 365] width 20 height 20
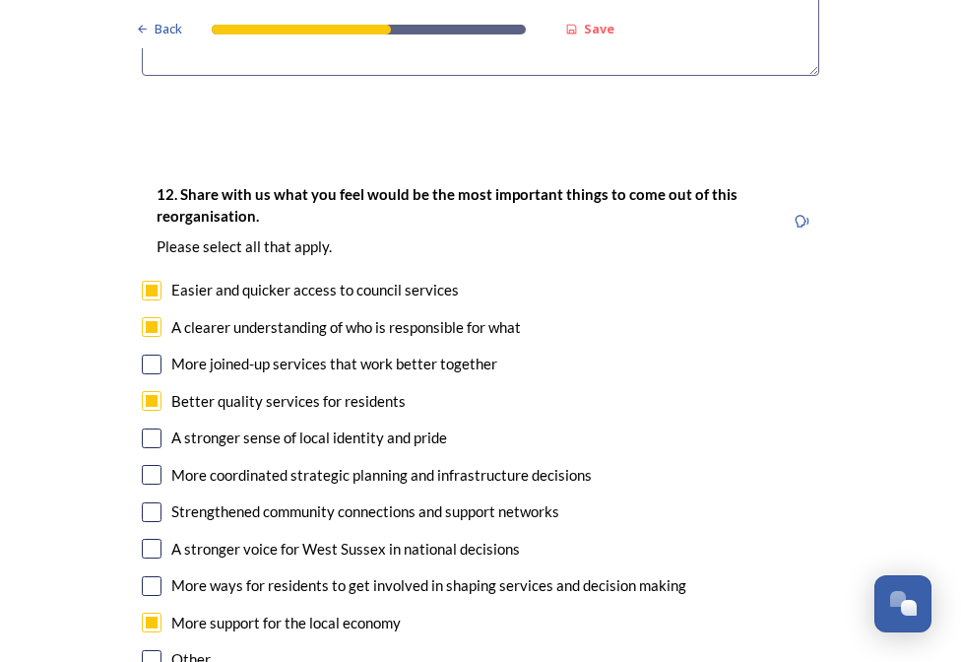
checkbox input "true"
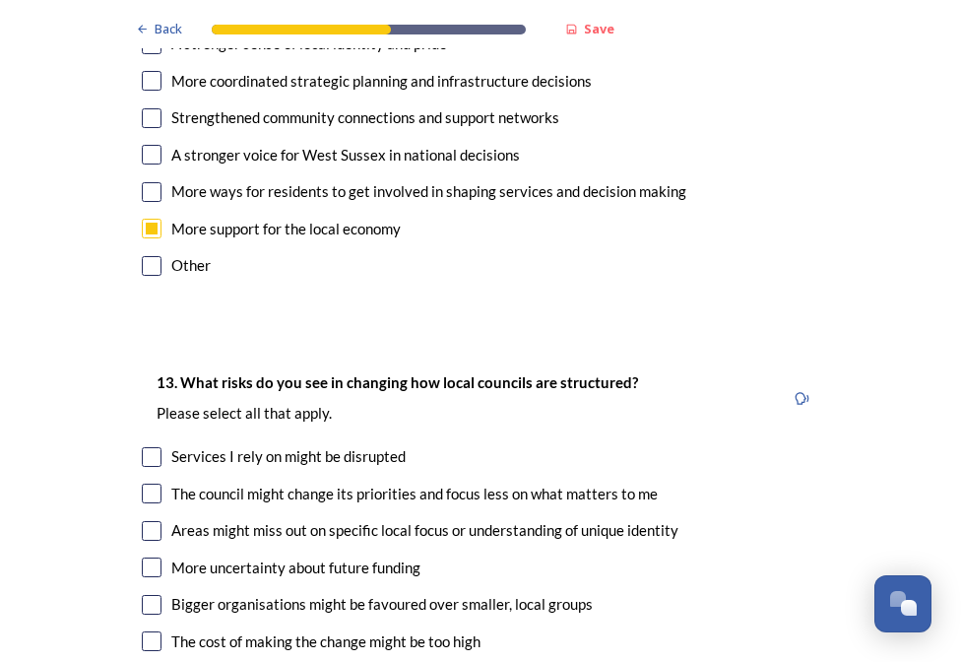
scroll to position [4038, 0]
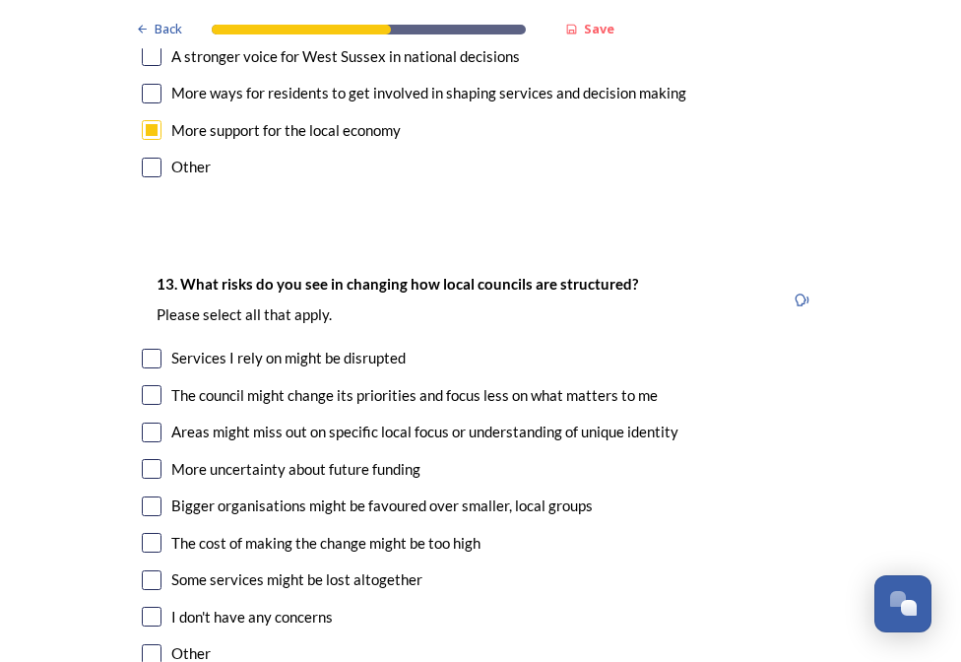
click at [144, 349] on input "checkbox" at bounding box center [152, 359] width 20 height 20
checkbox input "true"
click at [146, 459] on input "checkbox" at bounding box center [152, 469] width 20 height 20
checkbox input "true"
click at [143, 533] on input "checkbox" at bounding box center [152, 543] width 20 height 20
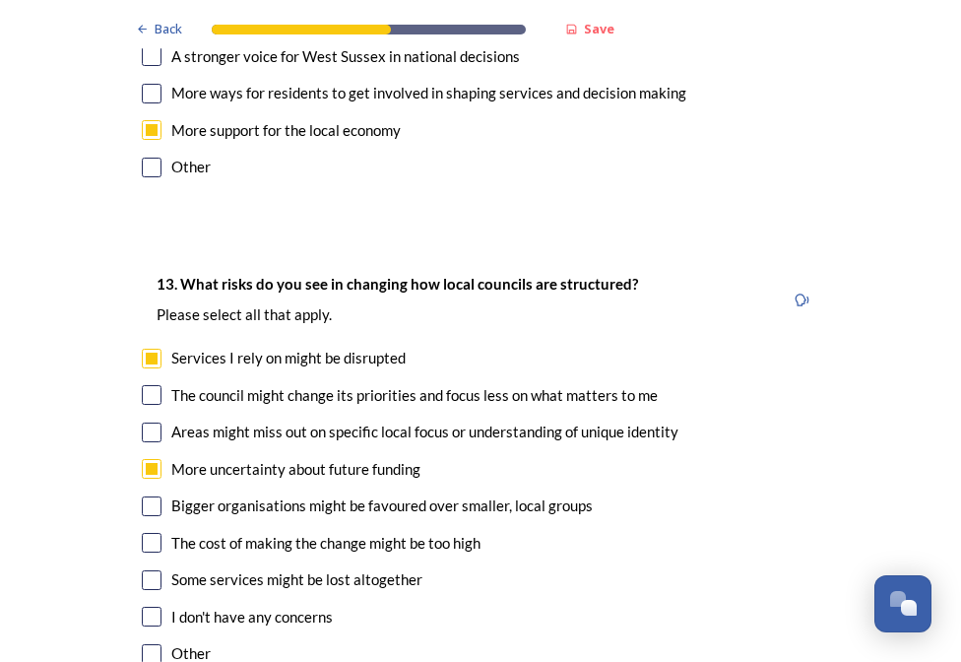
checkbox input "true"
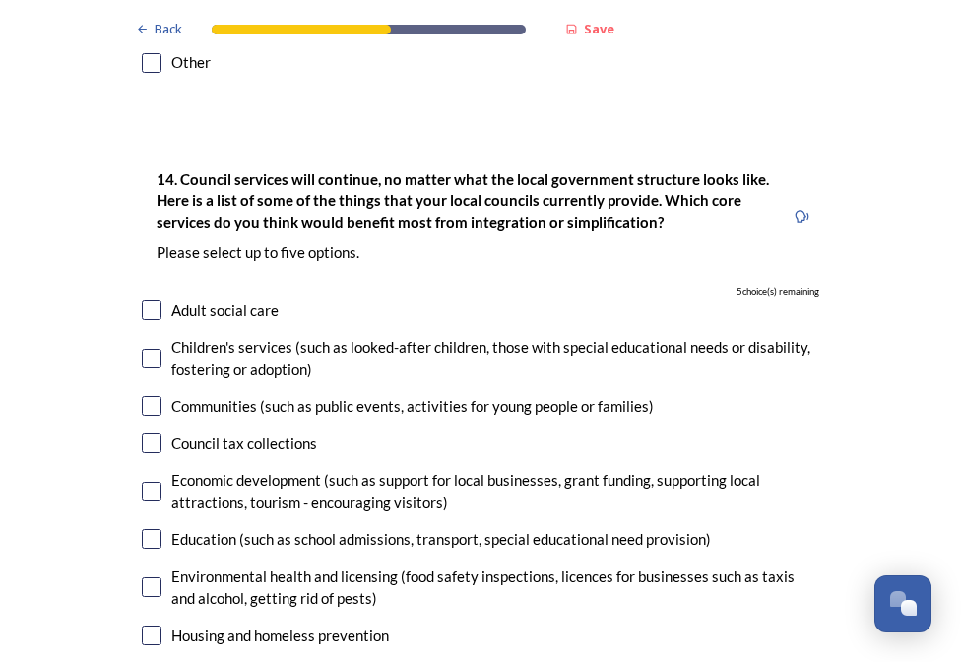
scroll to position [4728, 0]
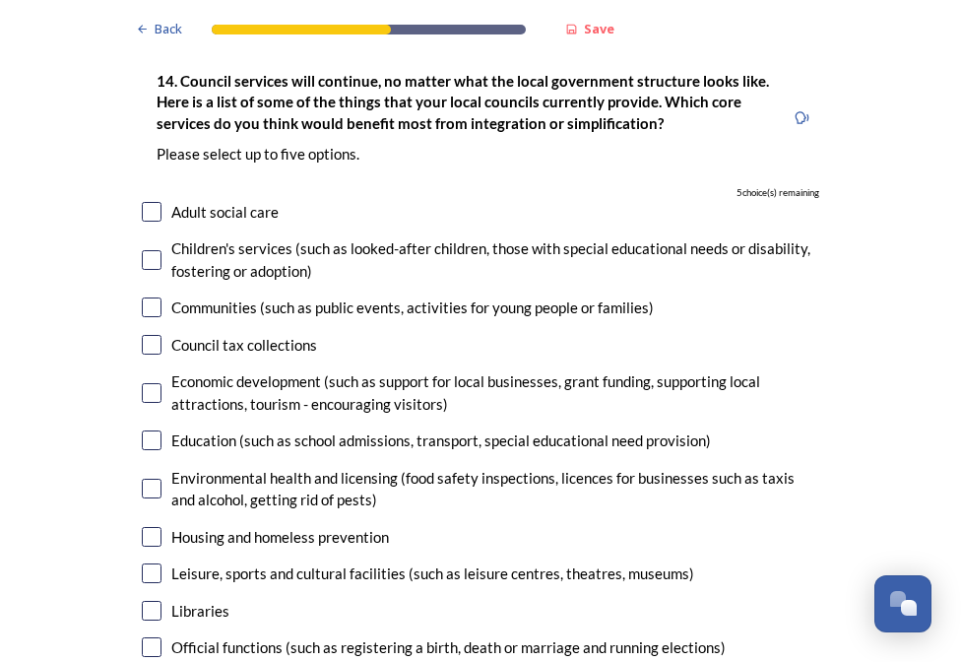
click at [147, 383] on input "checkbox" at bounding box center [152, 393] width 20 height 20
checkbox input "true"
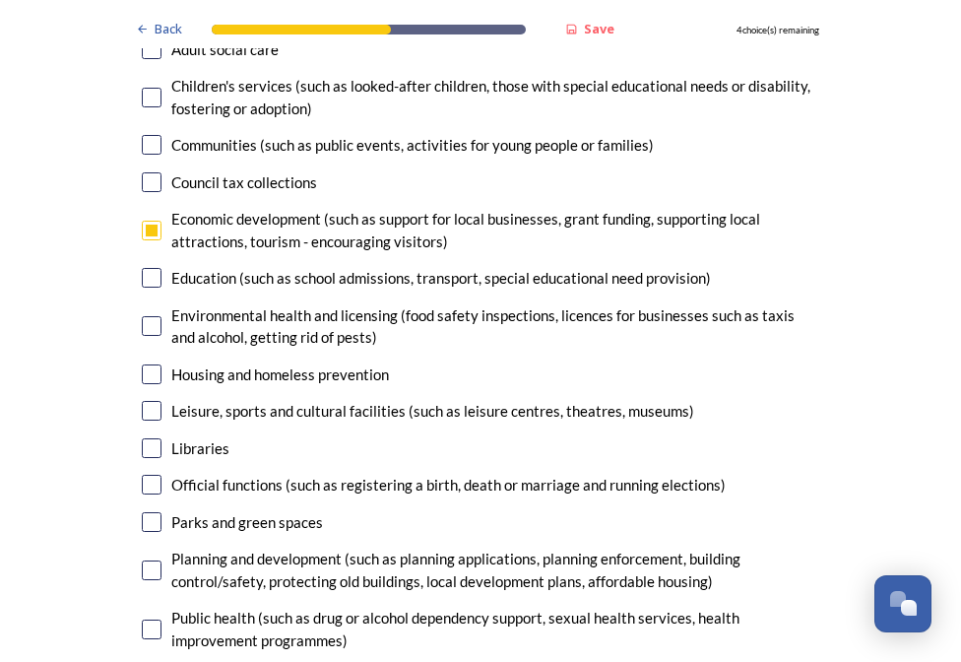
scroll to position [4925, 0]
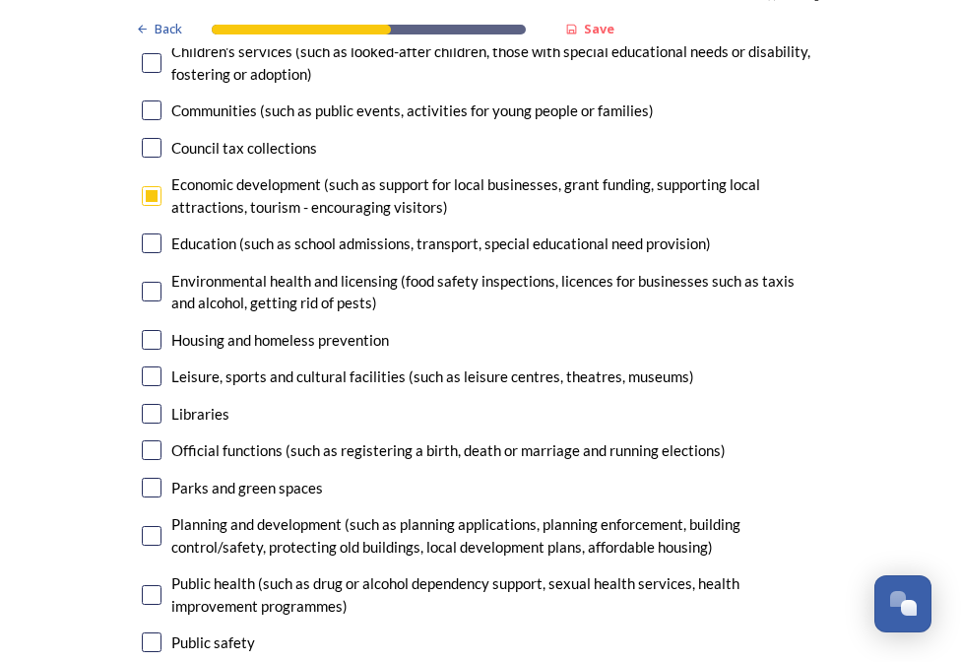
click at [146, 366] on input "checkbox" at bounding box center [152, 376] width 20 height 20
checkbox input "true"
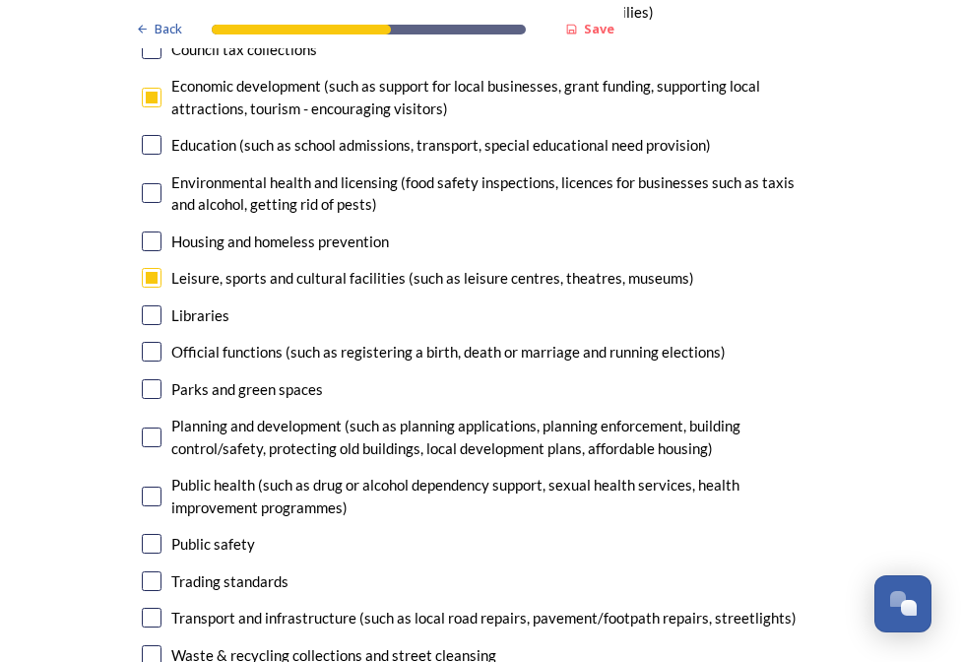
click at [146, 427] on input "checkbox" at bounding box center [152, 437] width 20 height 20
checkbox input "true"
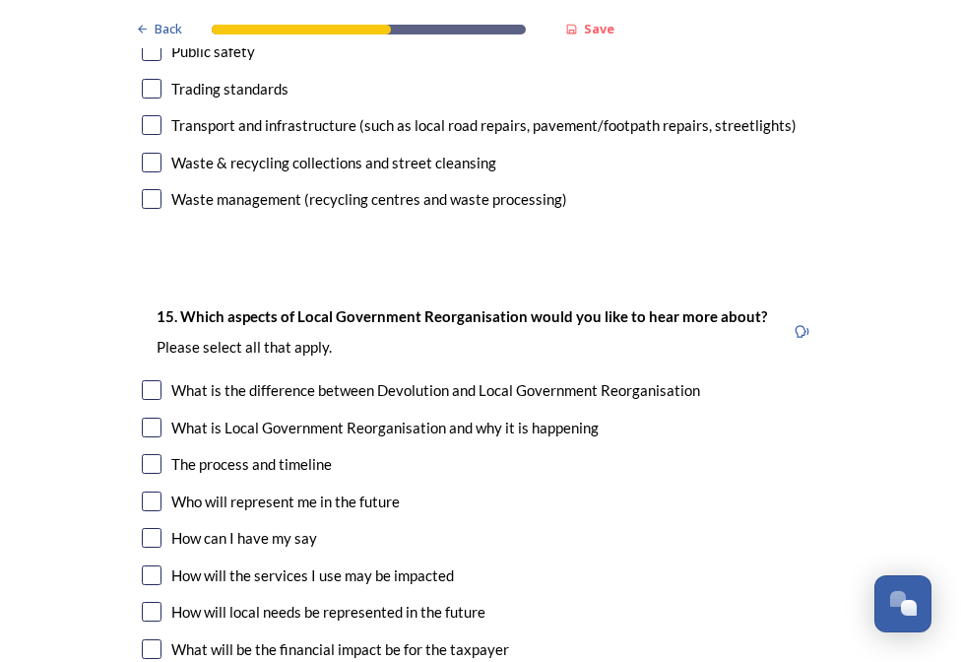
scroll to position [5614, 0]
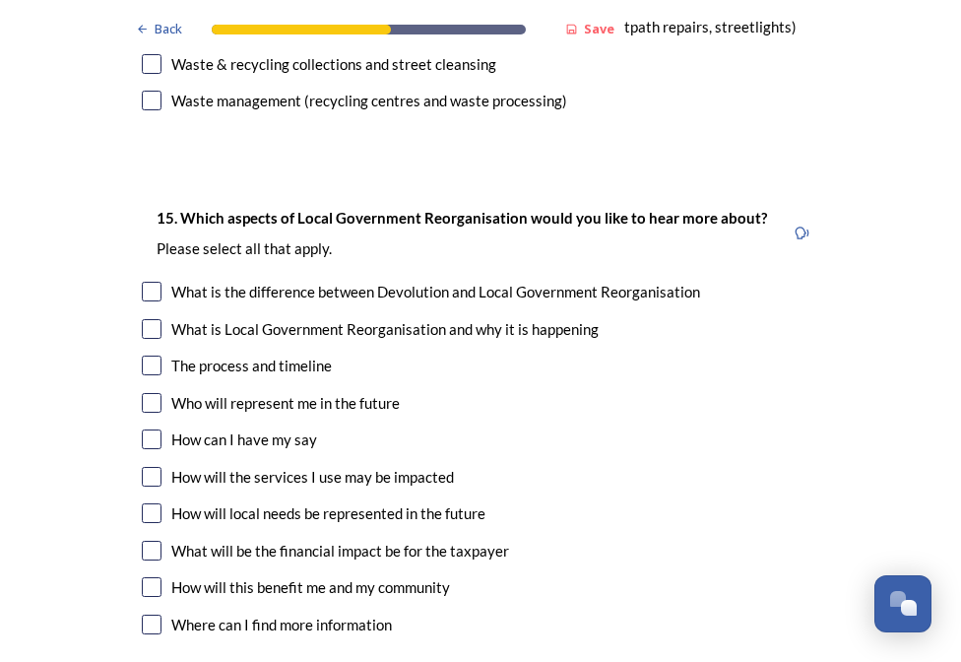
drag, startPoint x: 142, startPoint y: 268, endPoint x: 148, endPoint y: 287, distance: 19.6
click at [142, 356] on input "checkbox" at bounding box center [152, 366] width 20 height 20
checkbox input "true"
click at [146, 393] on input "checkbox" at bounding box center [152, 403] width 20 height 20
checkbox input "true"
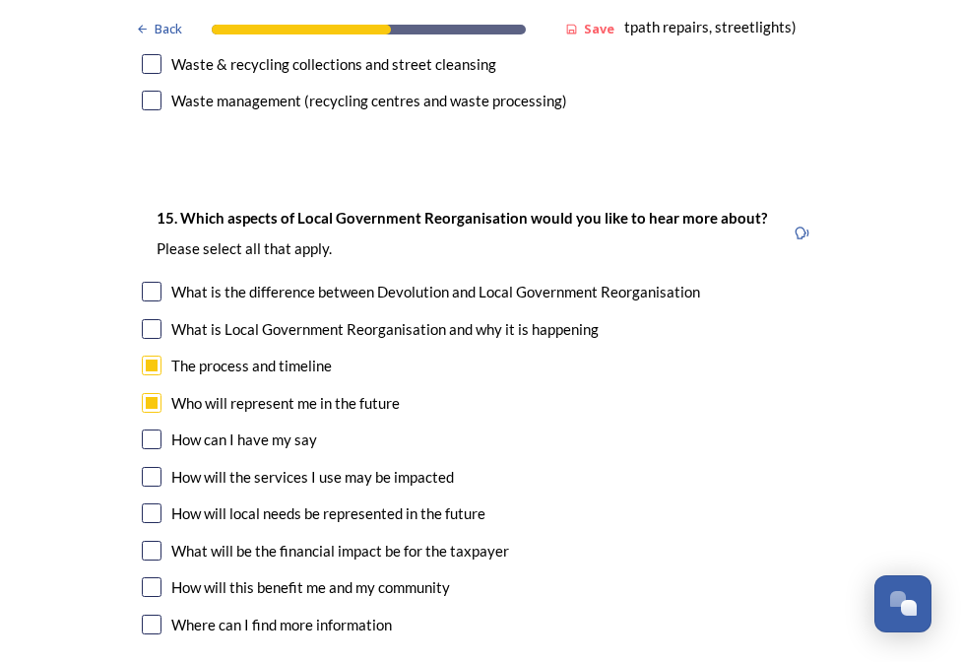
click at [146, 467] on input "checkbox" at bounding box center [152, 477] width 20 height 20
checkbox input "true"
click at [147, 541] on input "checkbox" at bounding box center [152, 551] width 20 height 20
checkbox input "true"
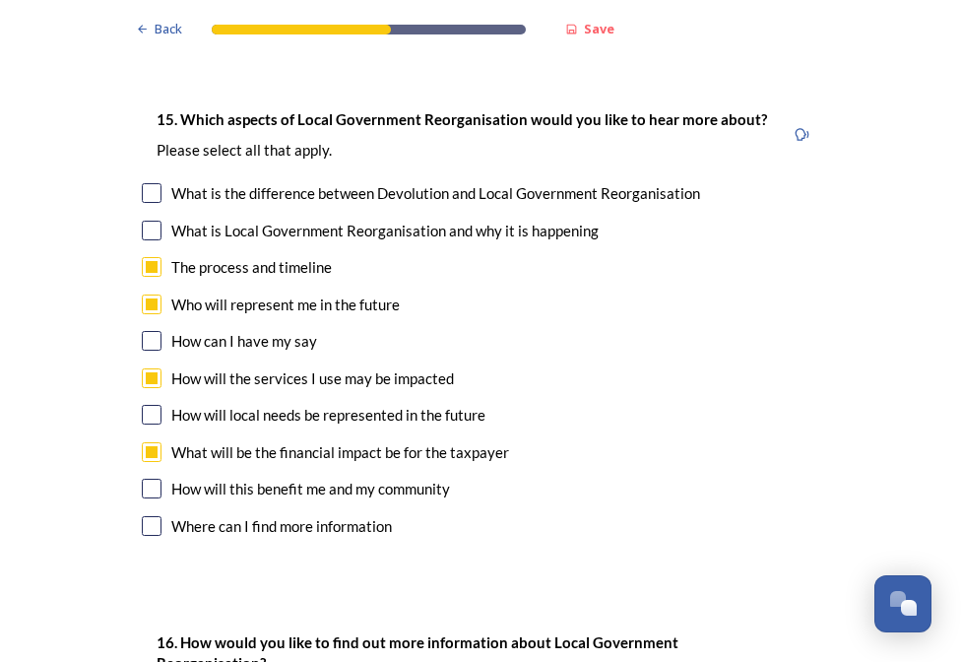
click at [143, 479] on input "checkbox" at bounding box center [152, 489] width 20 height 20
checkbox input "true"
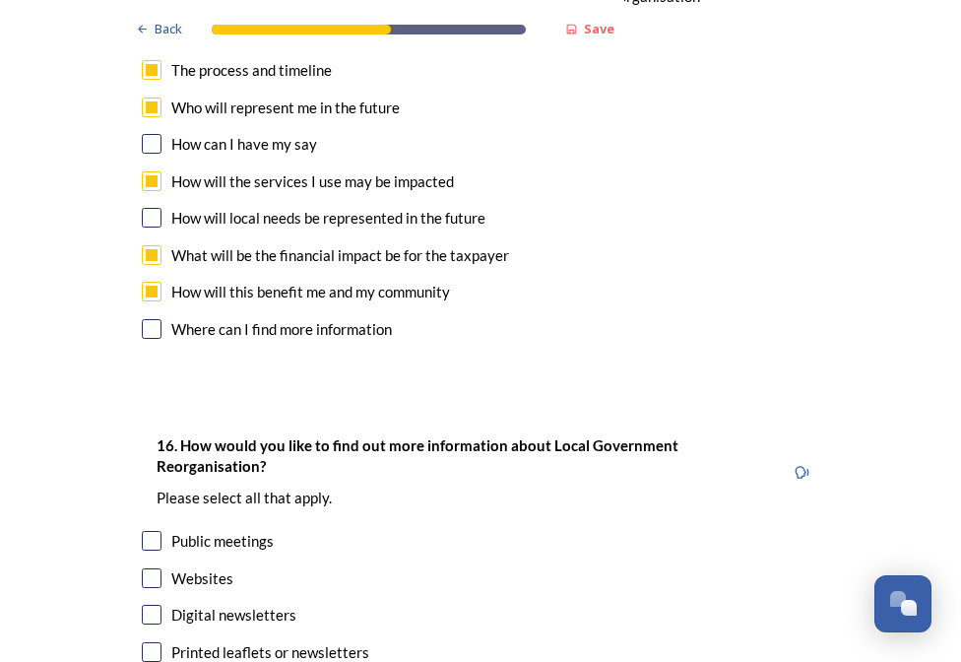
scroll to position [6008, 0]
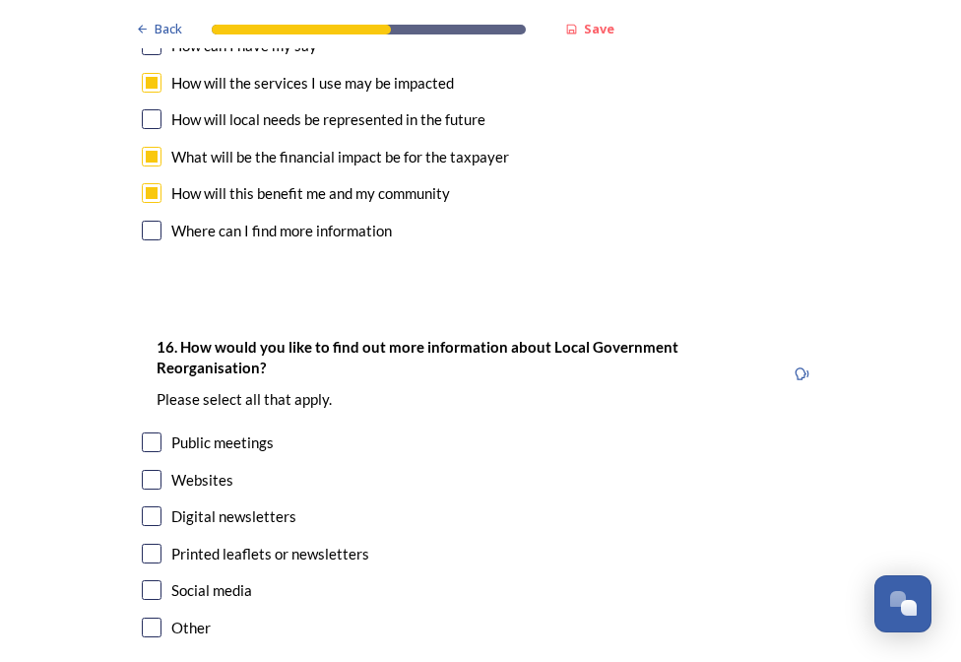
click at [146, 506] on input "checkbox" at bounding box center [152, 516] width 20 height 20
checkbox input "true"
click at [143, 470] on input "checkbox" at bounding box center [152, 480] width 20 height 20
checkbox input "true"
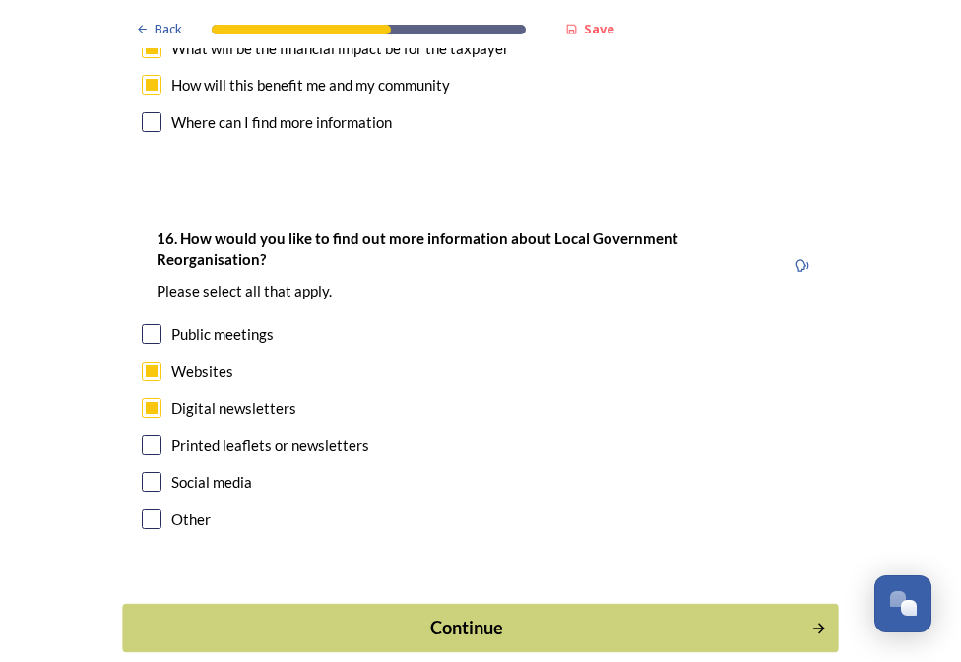
scroll to position [6118, 0]
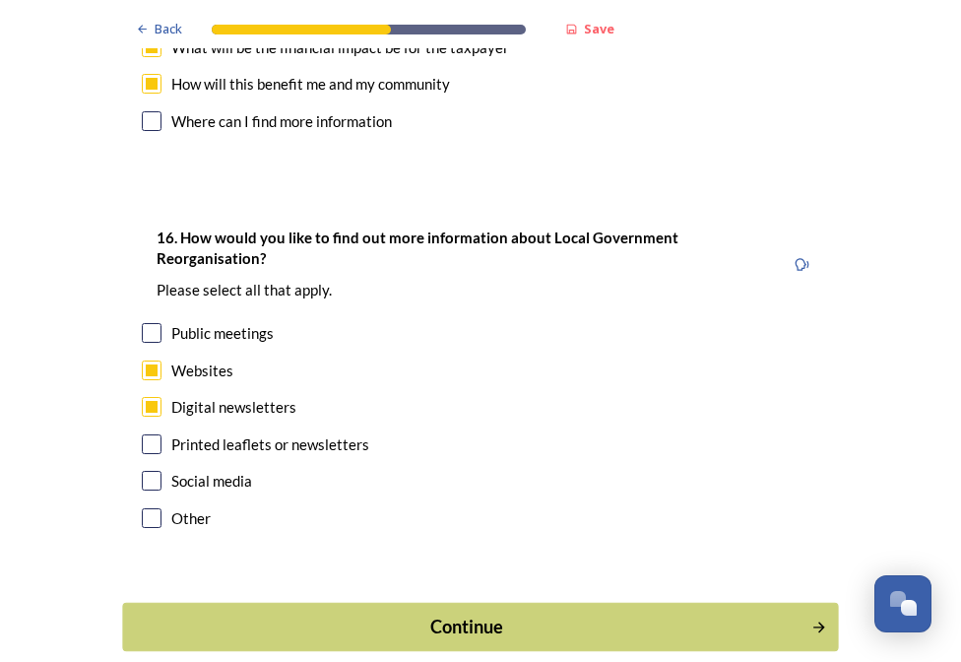
click at [442, 614] on div "Continue" at bounding box center [467, 627] width 667 height 27
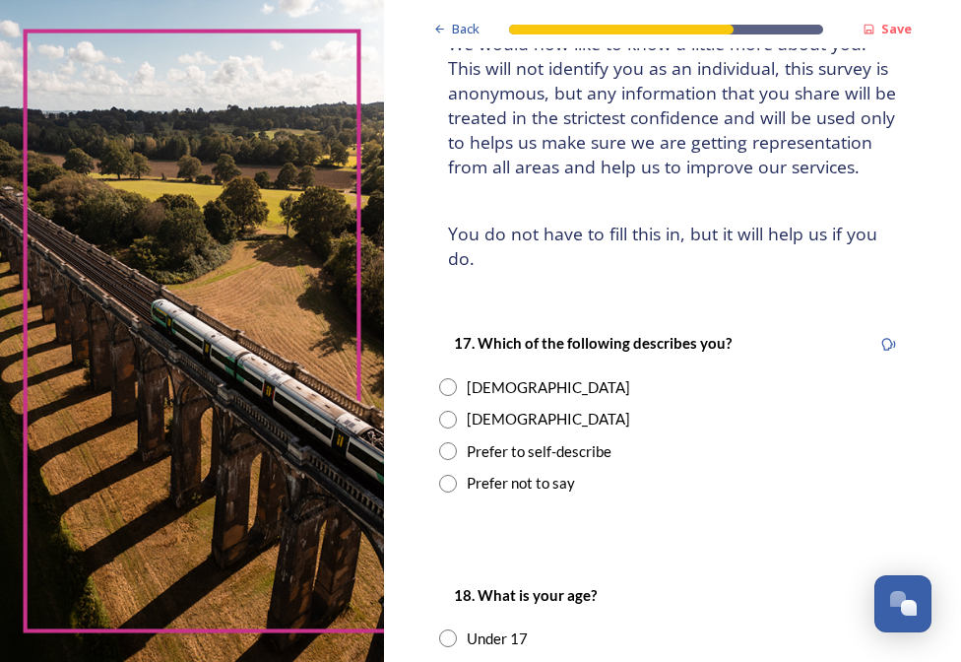
scroll to position [197, 0]
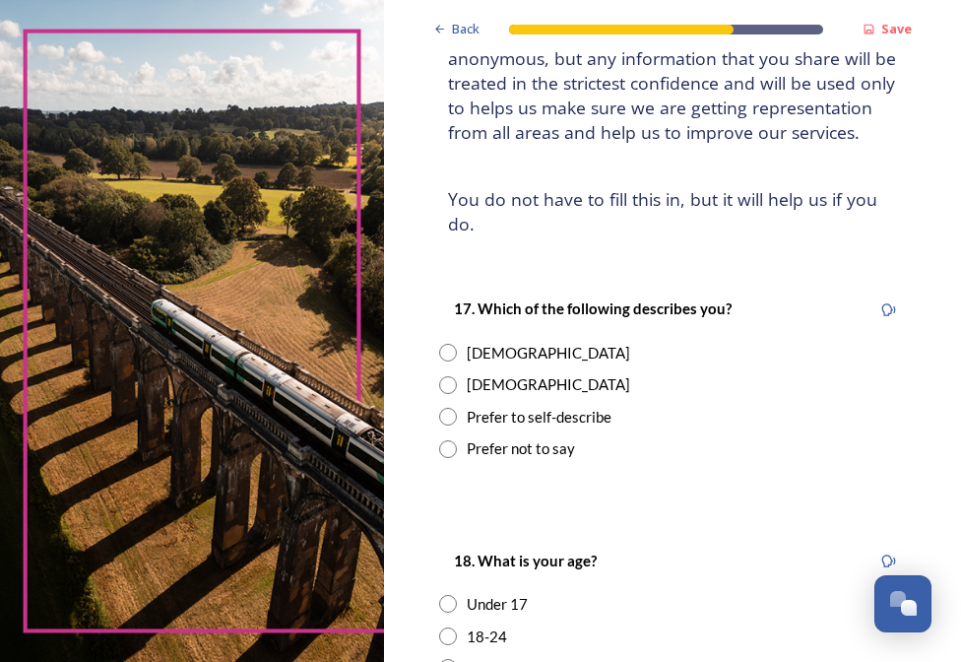
click at [501, 364] on div "Female" at bounding box center [549, 353] width 164 height 23
radio input "true"
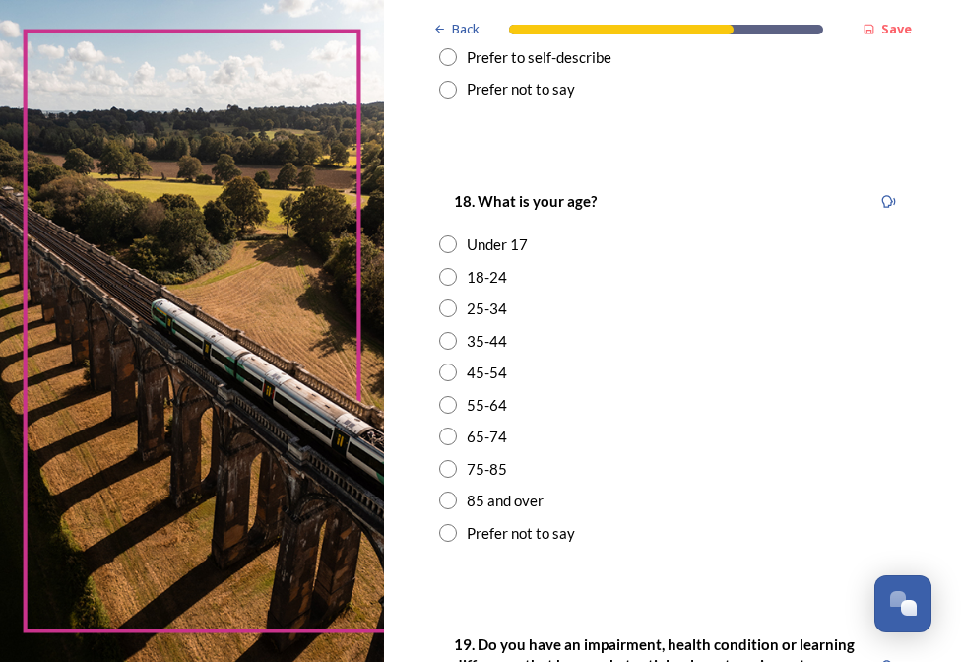
scroll to position [591, 0]
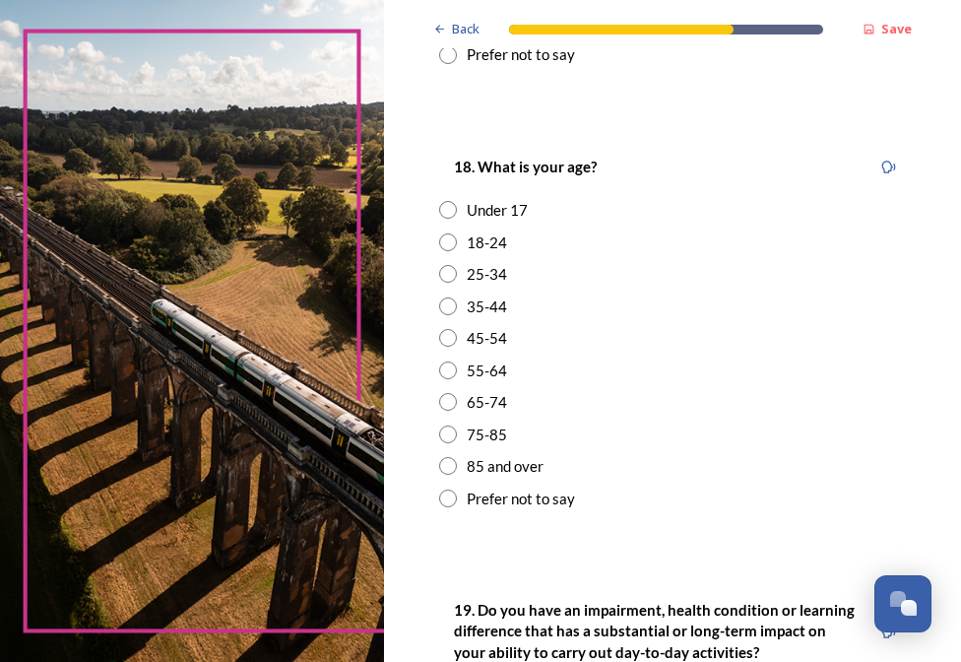
click at [453, 347] on input "radio" at bounding box center [448, 338] width 18 height 18
radio input "true"
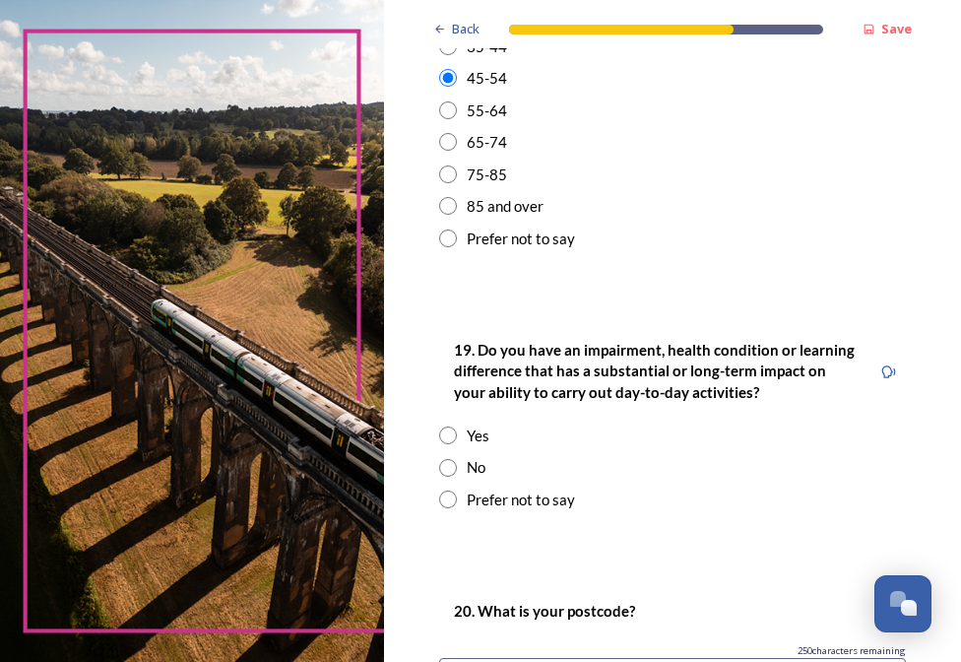
scroll to position [886, 0]
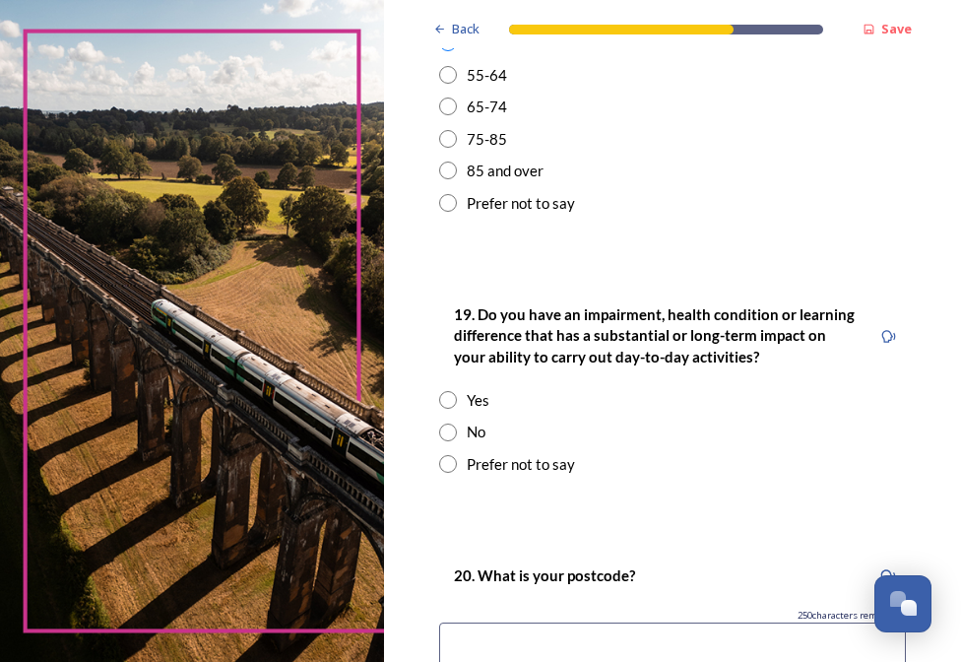
click at [445, 441] on input "radio" at bounding box center [448, 433] width 18 height 18
radio input "true"
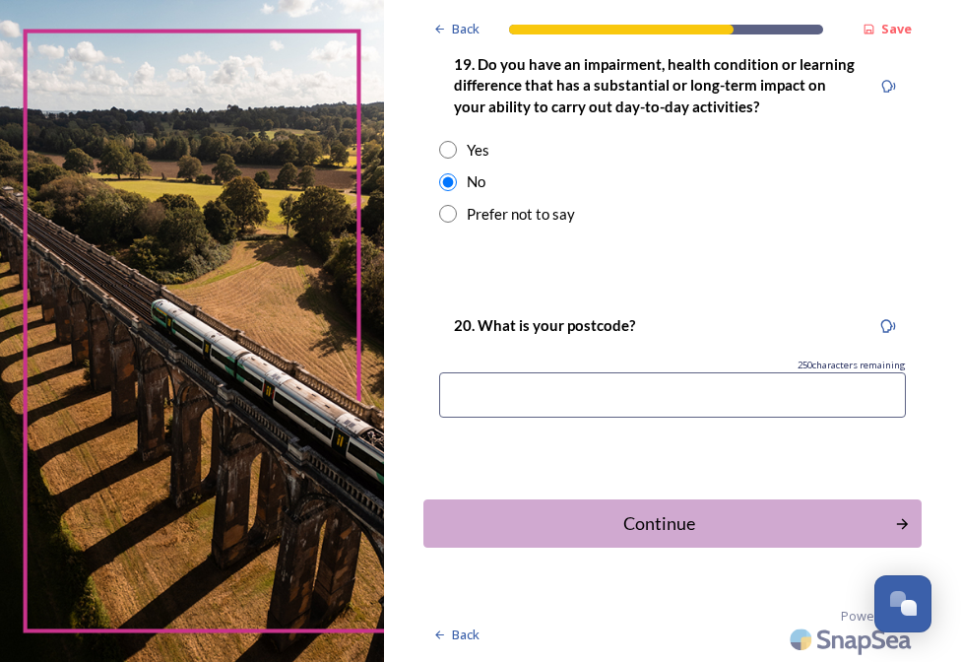
scroll to position [1160, 0]
click at [551, 399] on input at bounding box center [672, 394] width 467 height 45
type input "BN115SL"
click at [684, 521] on div "Continue" at bounding box center [659, 523] width 454 height 27
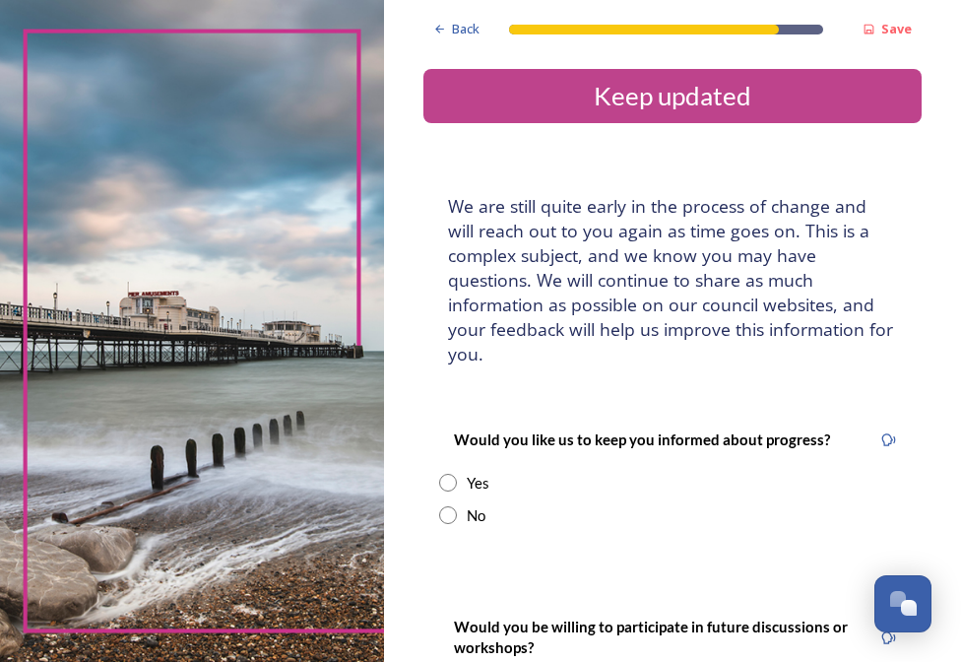
scroll to position [98, 0]
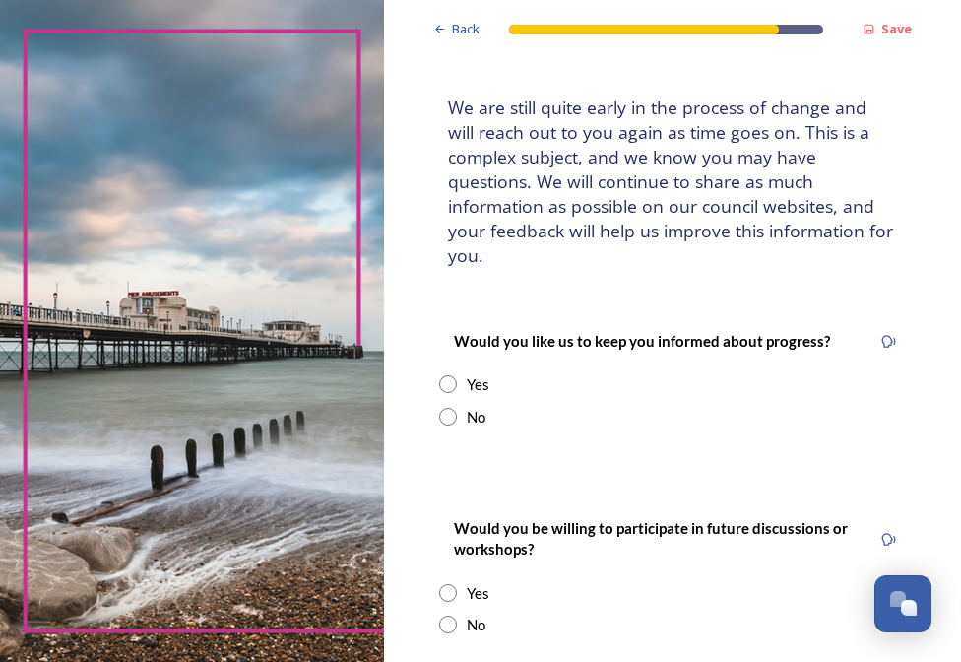
click at [445, 386] on input "radio" at bounding box center [448, 384] width 18 height 18
radio input "true"
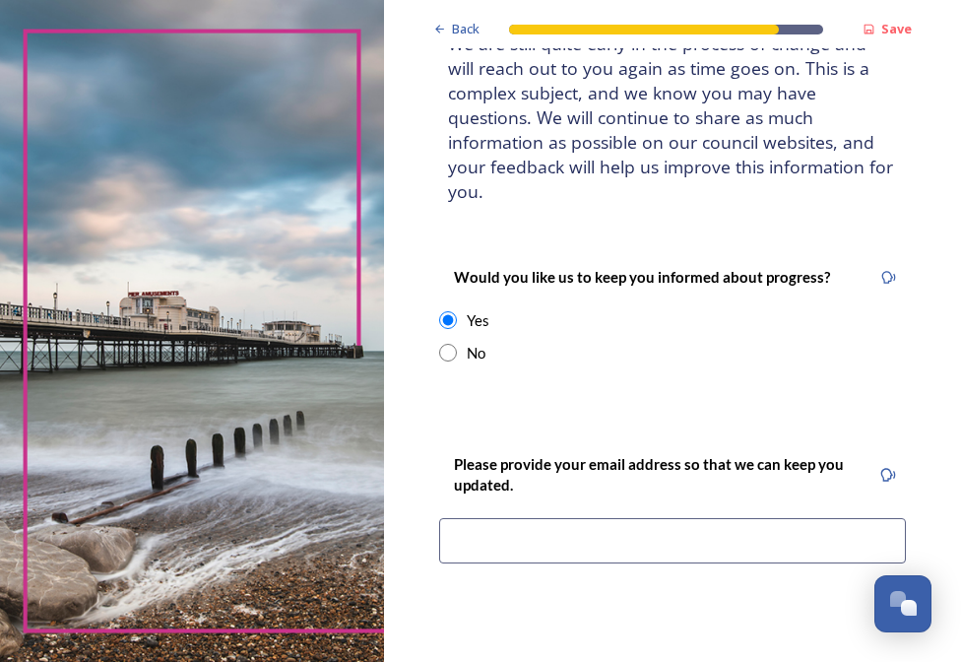
scroll to position [197, 0]
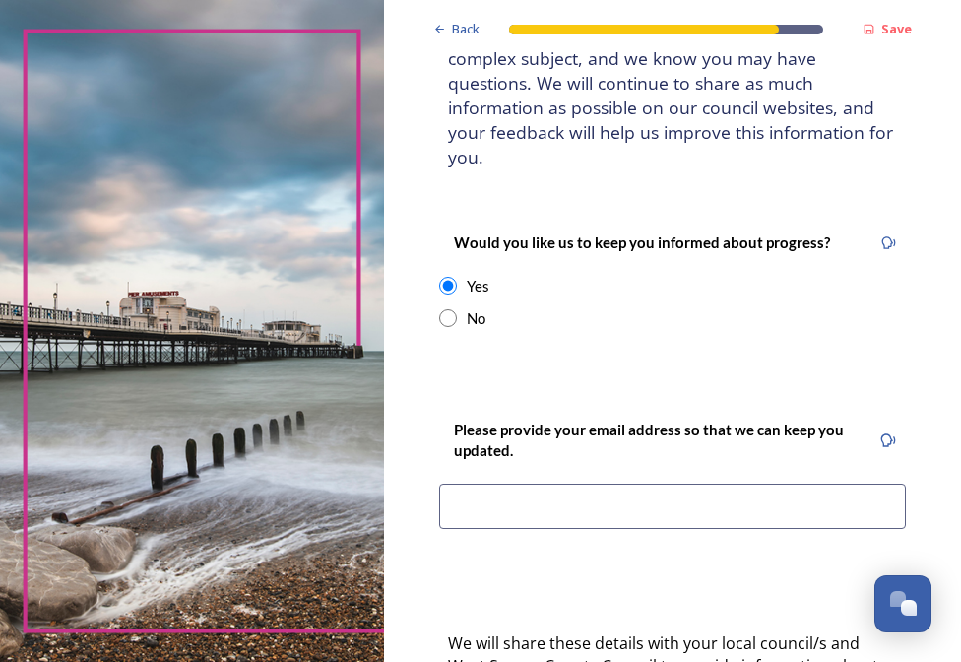
click at [699, 495] on input at bounding box center [672, 506] width 467 height 45
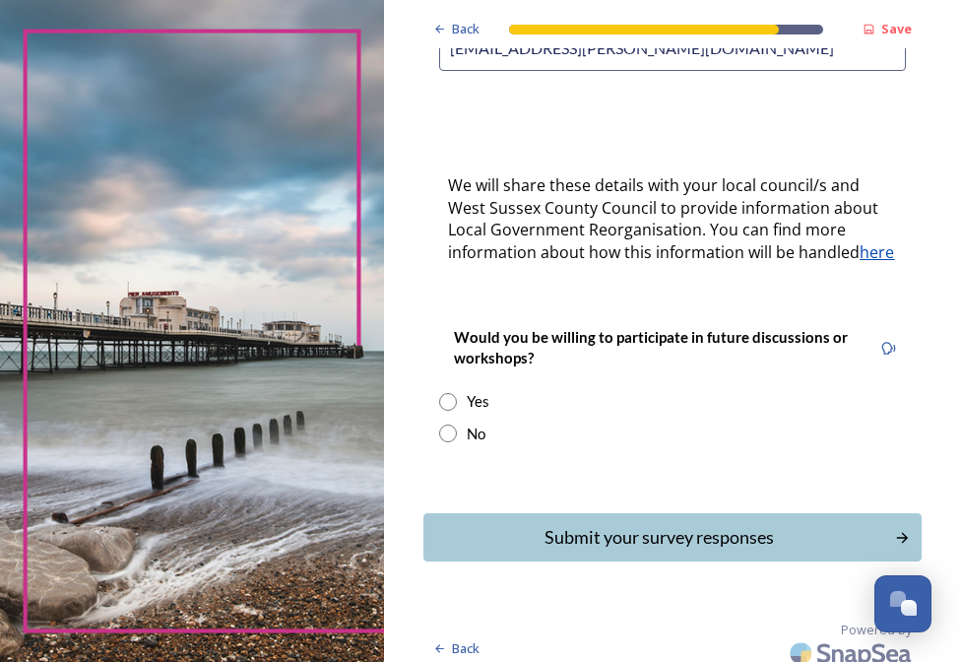
scroll to position [689, 0]
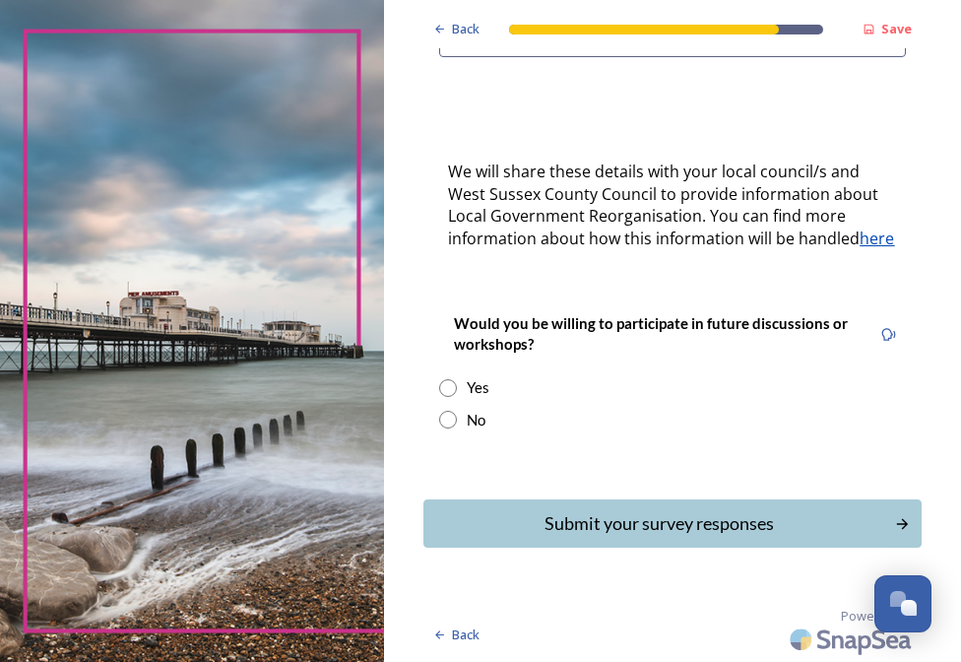
type input "fungyee.hite@icloud.com"
click at [453, 425] on input "radio" at bounding box center [448, 420] width 18 height 18
radio input "true"
click at [698, 518] on div "Submit your survey responses" at bounding box center [659, 523] width 454 height 27
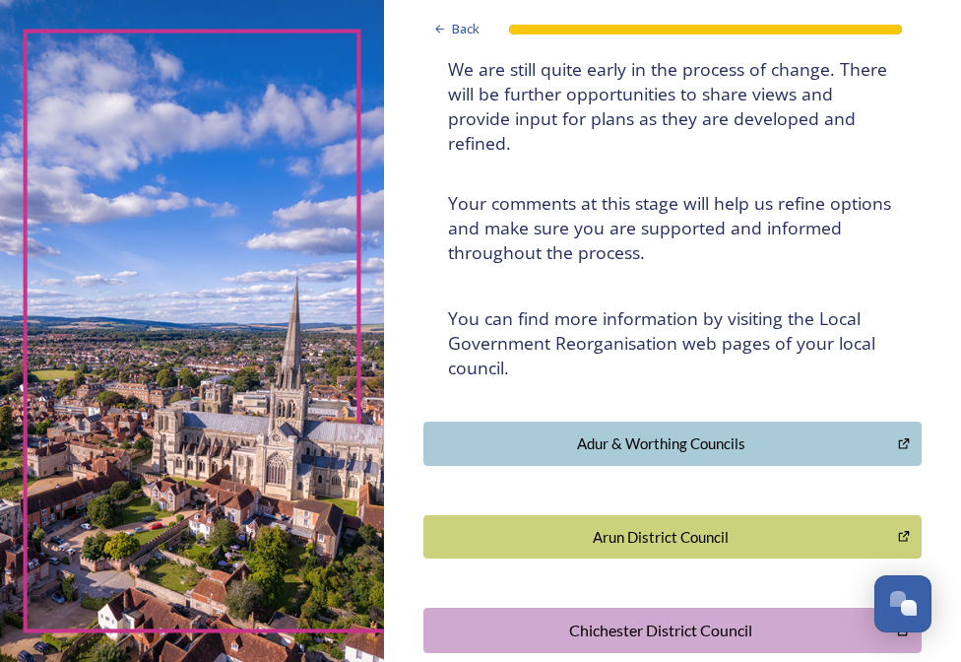
scroll to position [0, 0]
